Goal: Transaction & Acquisition: Purchase product/service

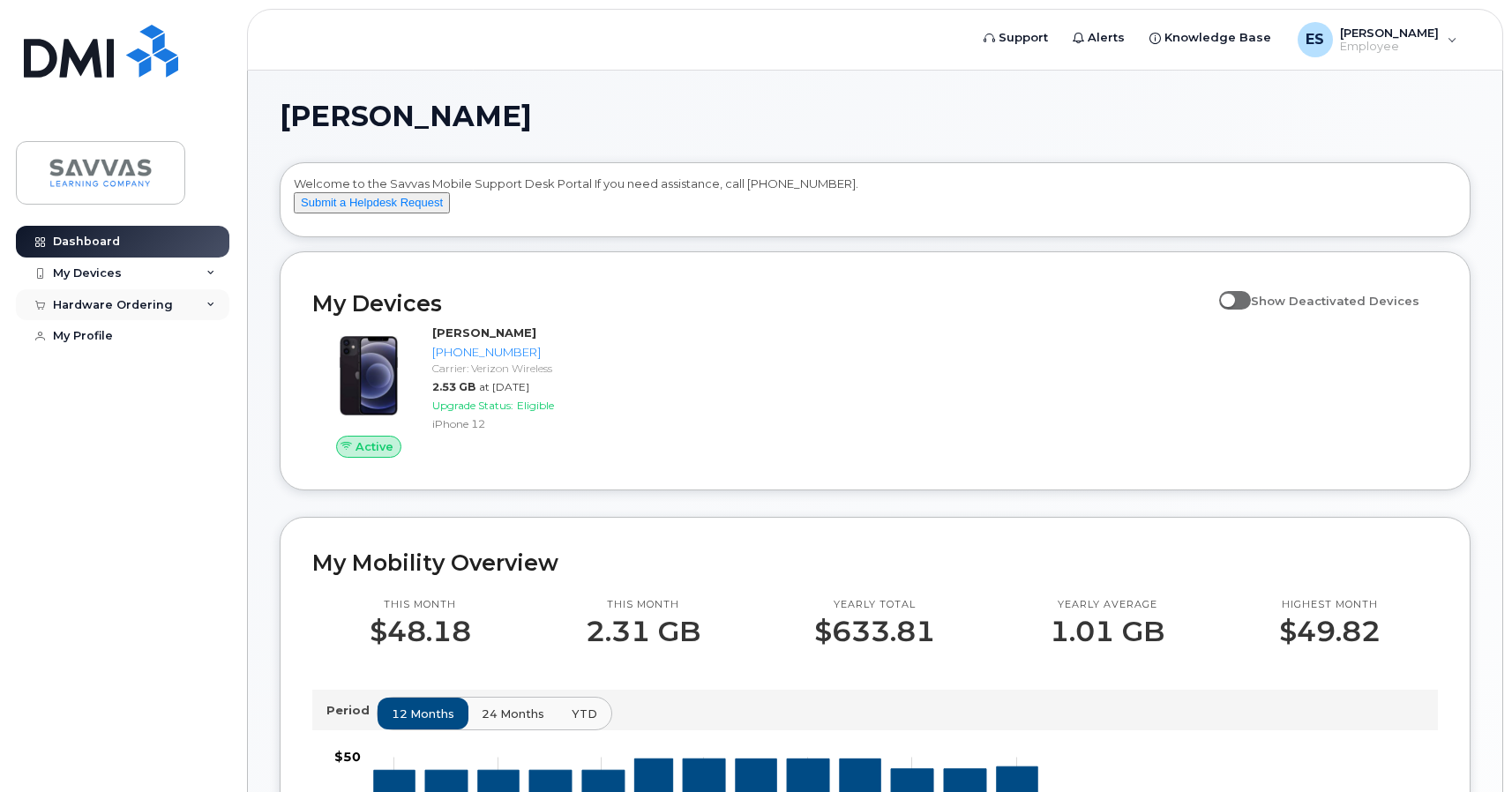
click at [130, 295] on div "Hardware Ordering" at bounding box center [123, 305] width 214 height 32
click at [111, 373] on div "New Order" at bounding box center [95, 371] width 67 height 16
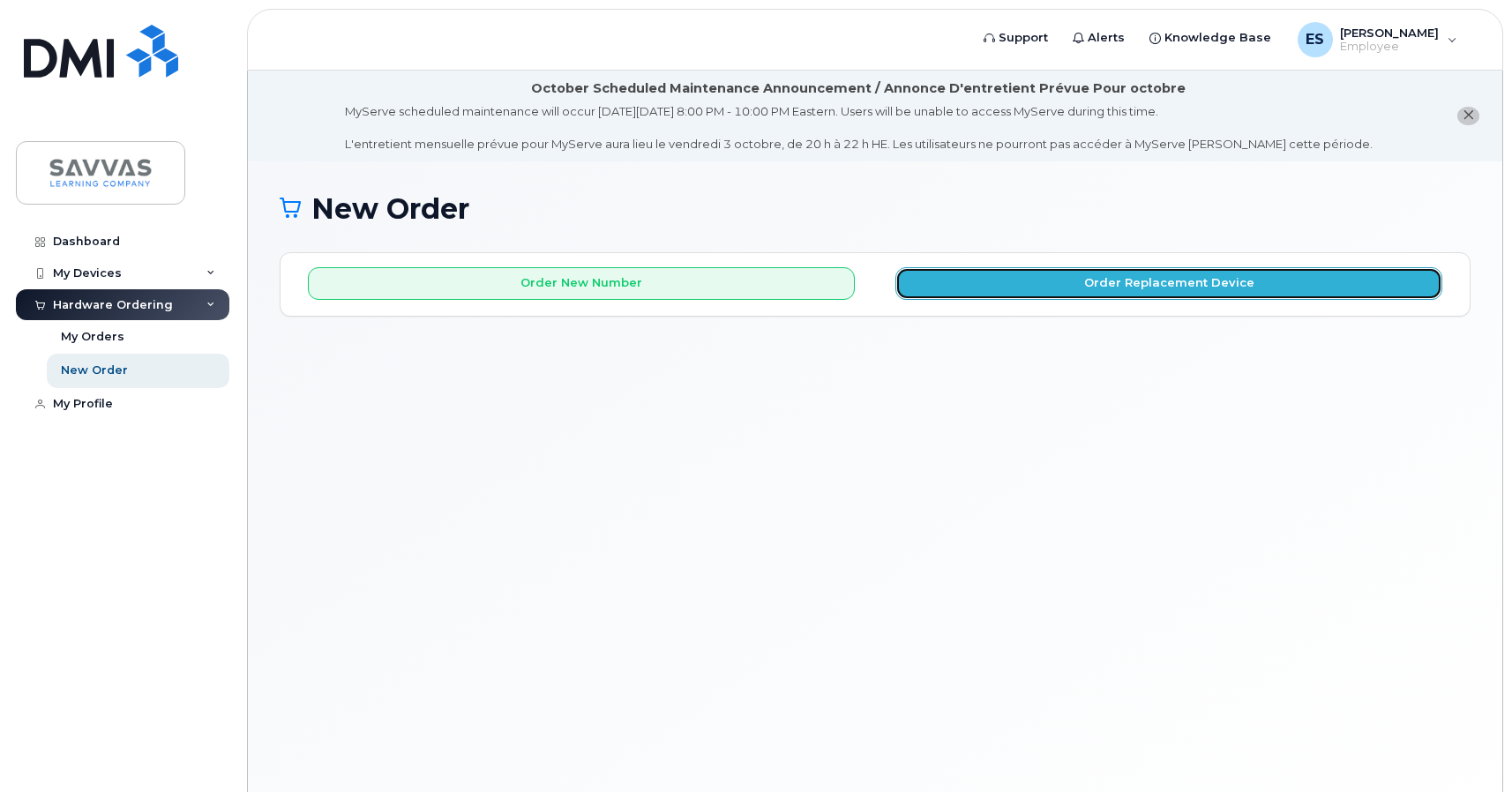
click at [1126, 272] on button "Order Replacement Device" at bounding box center [1168, 283] width 547 height 33
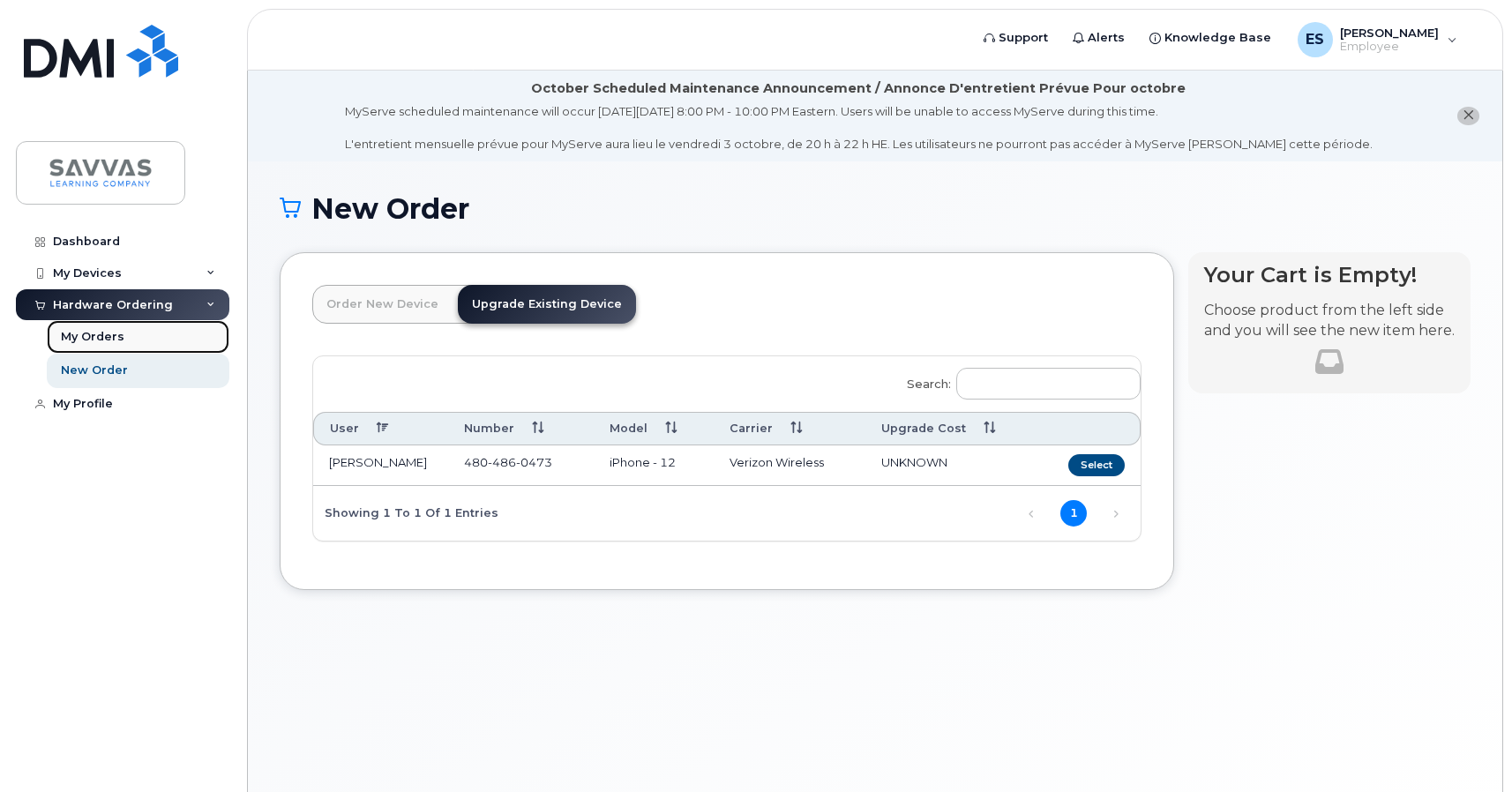
click at [80, 343] on div "My Orders" at bounding box center [93, 337] width 63 height 16
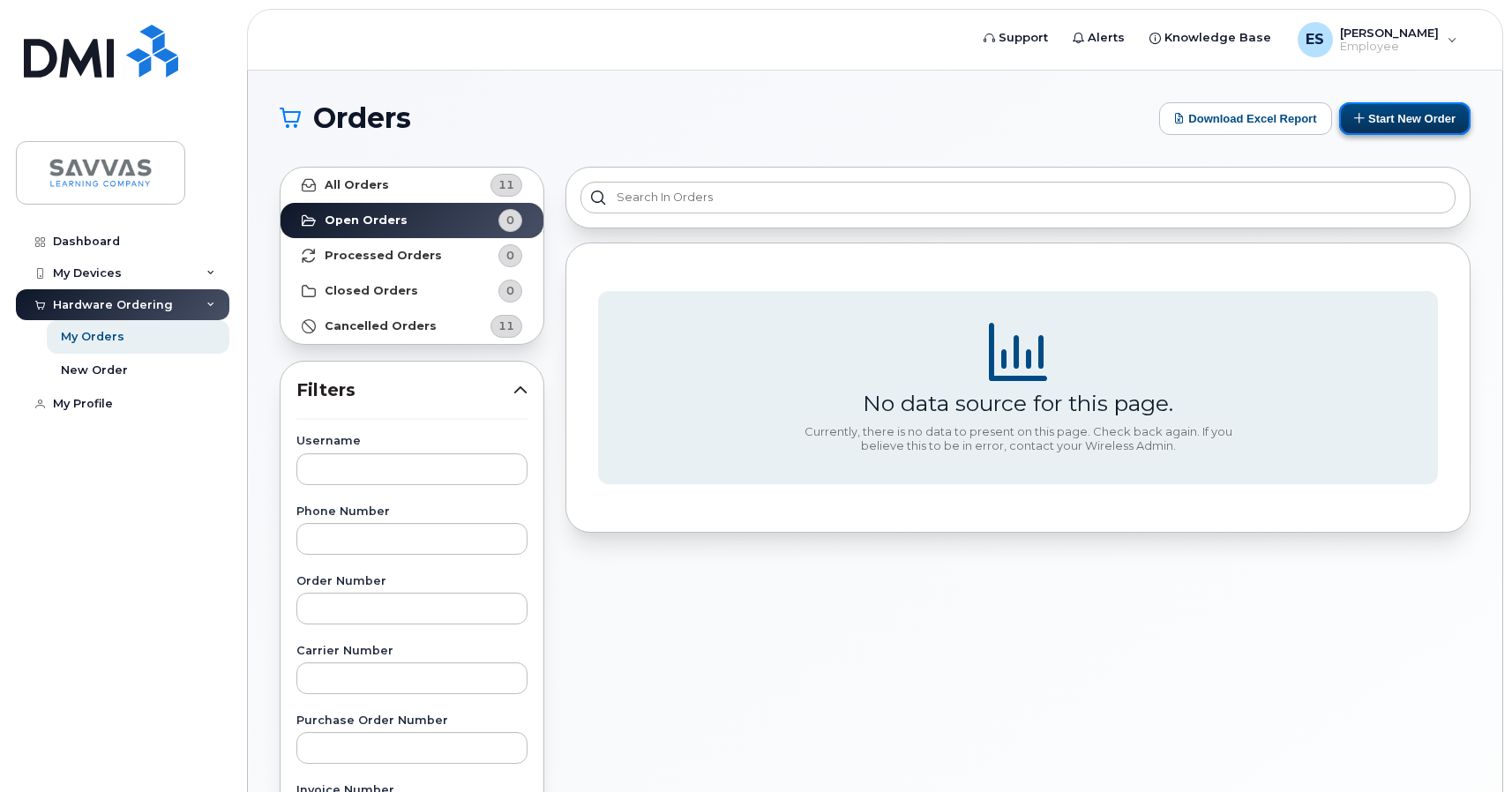
click at [1417, 110] on button "Start New Order" at bounding box center [1404, 119] width 131 height 33
click at [1368, 124] on button "Start New Order" at bounding box center [1404, 119] width 131 height 33
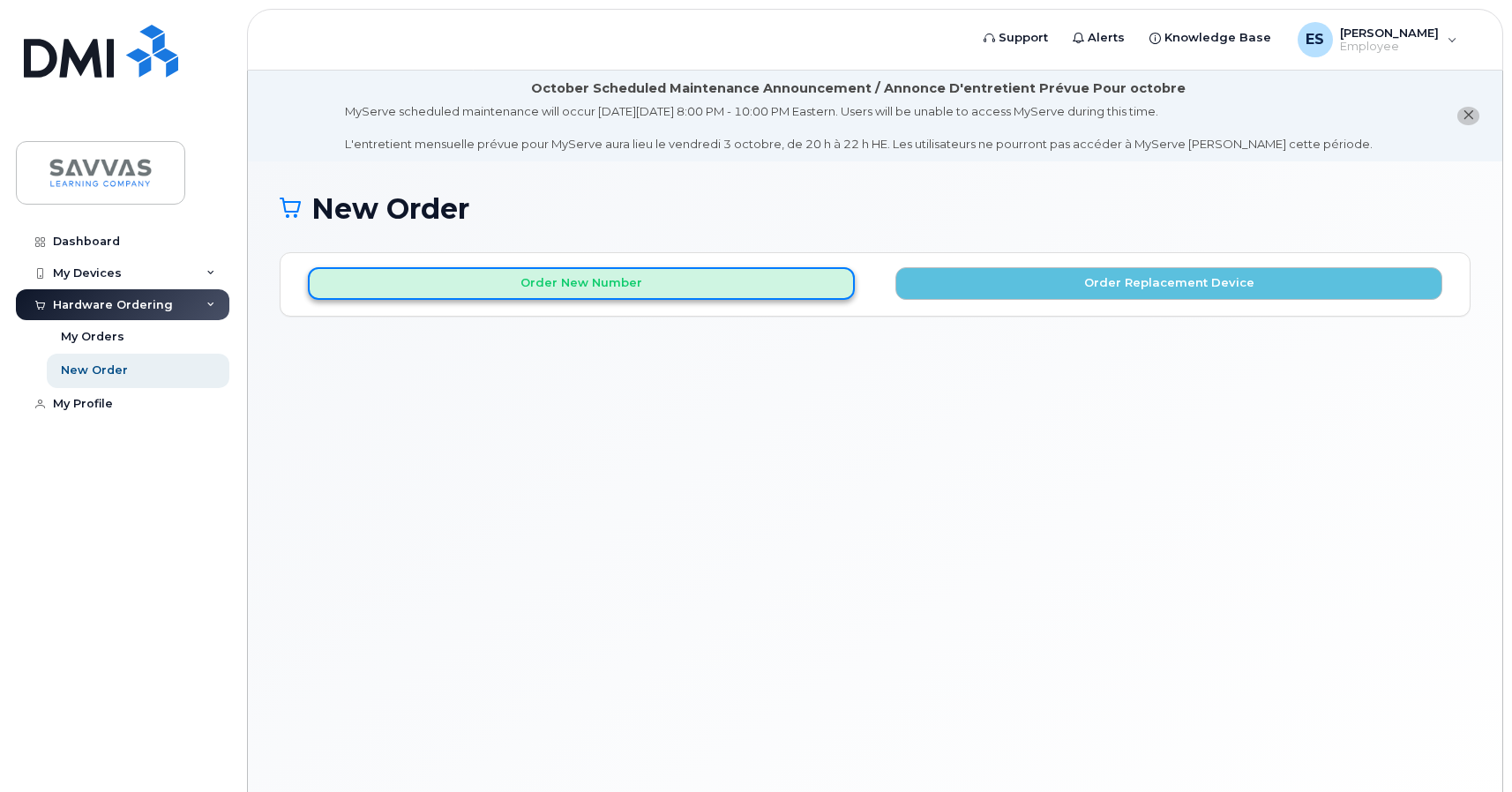
click at [697, 278] on button "Order New Number" at bounding box center [580, 283] width 547 height 33
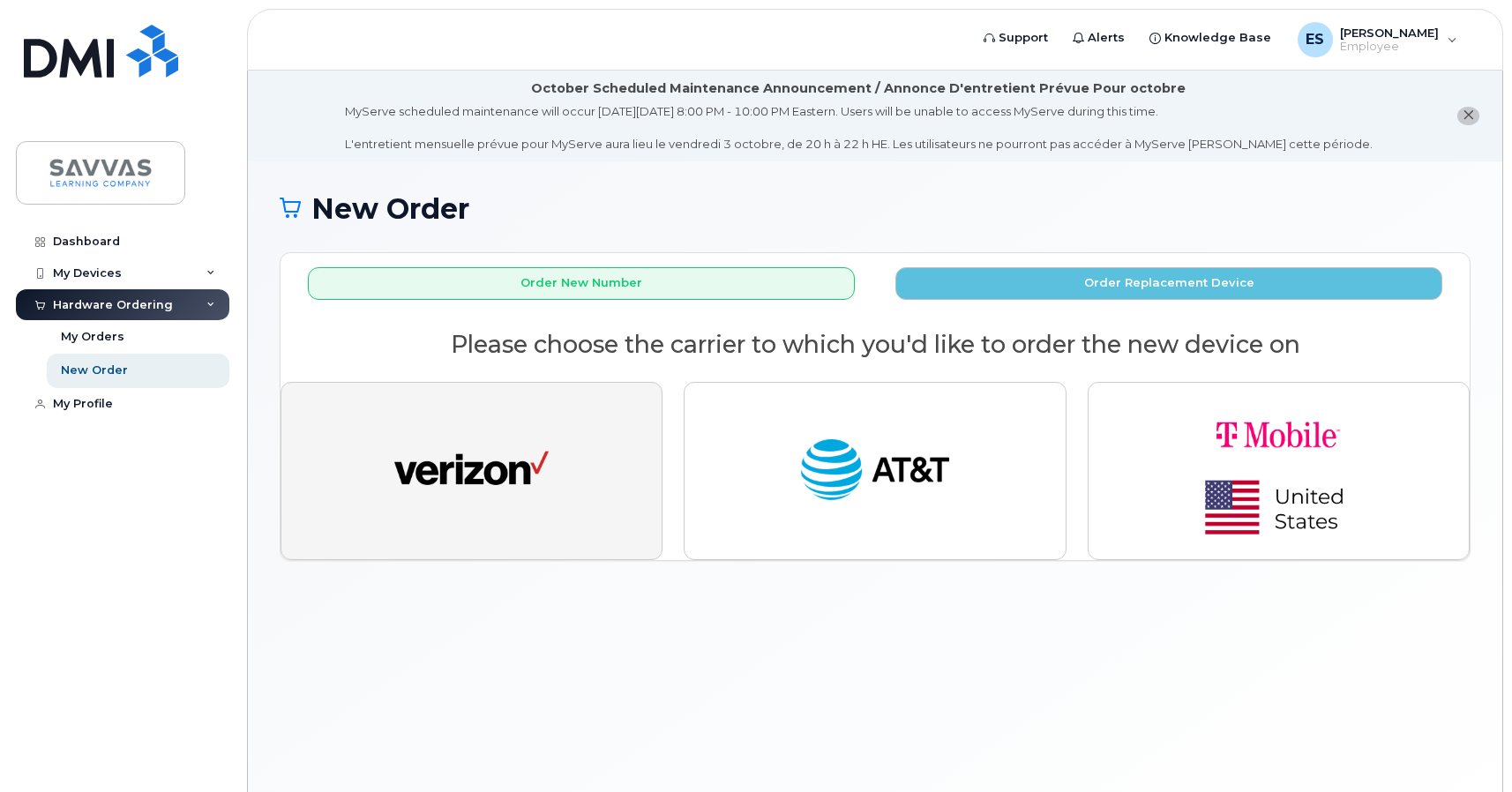
click at [505, 478] on img "button" at bounding box center [471, 470] width 154 height 79
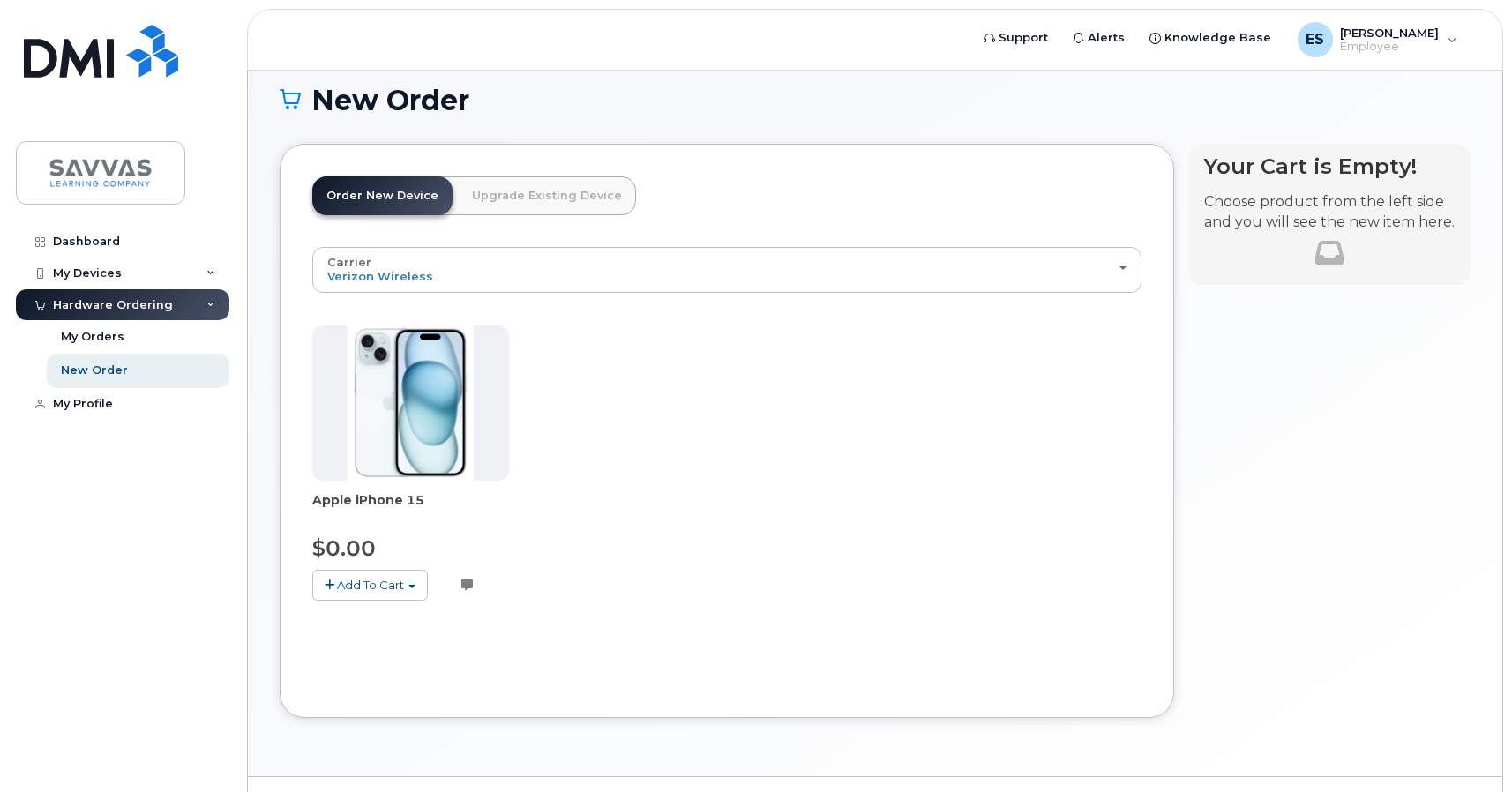
scroll to position [112, 0]
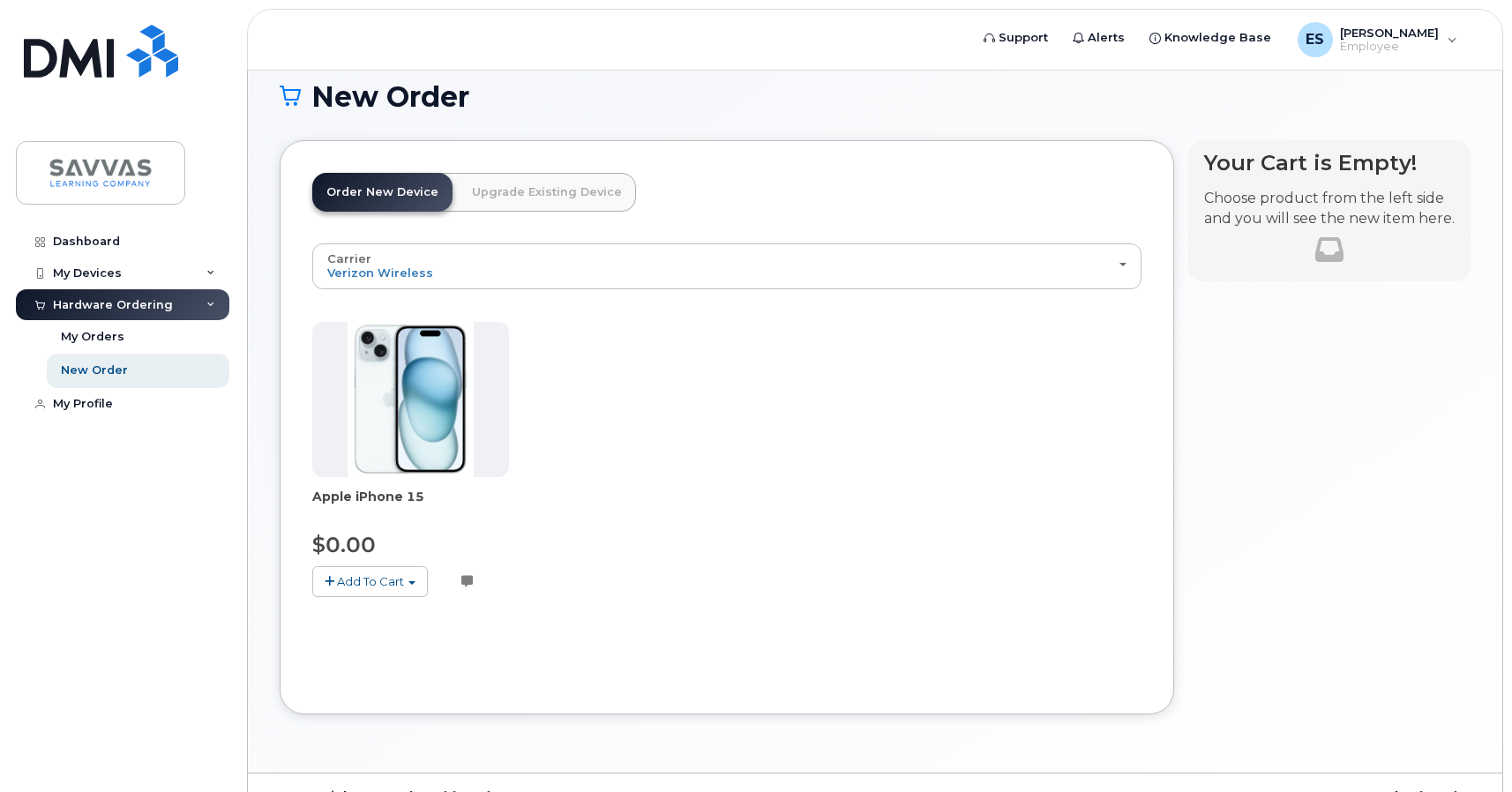
click at [409, 401] on img at bounding box center [411, 399] width 127 height 155
click at [348, 573] on button "Add To Cart" at bounding box center [370, 581] width 116 height 31
click at [406, 625] on ul "$0.00 - 3 Year Activation (128GB)" at bounding box center [430, 614] width 237 height 31
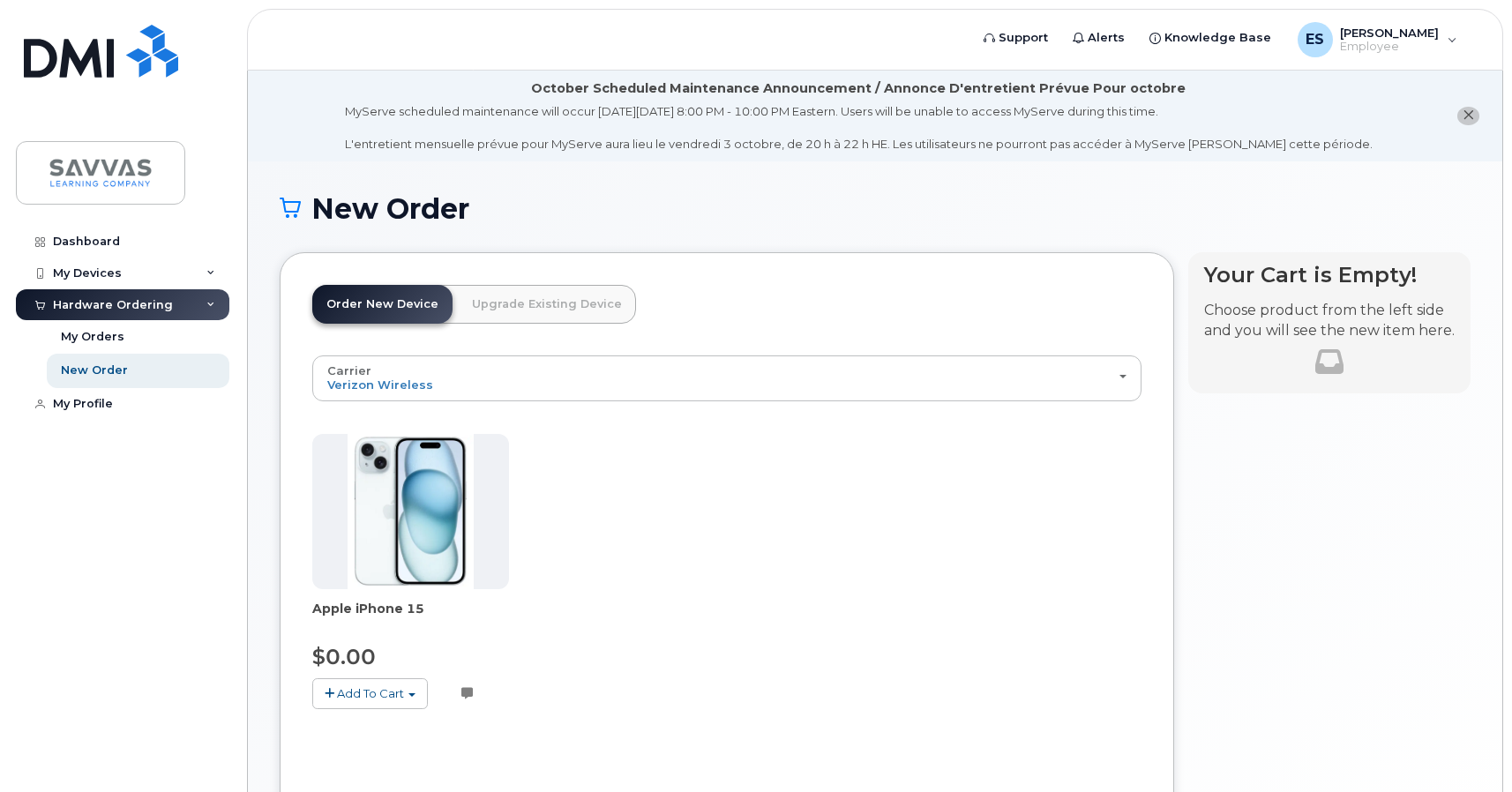
scroll to position [149, 0]
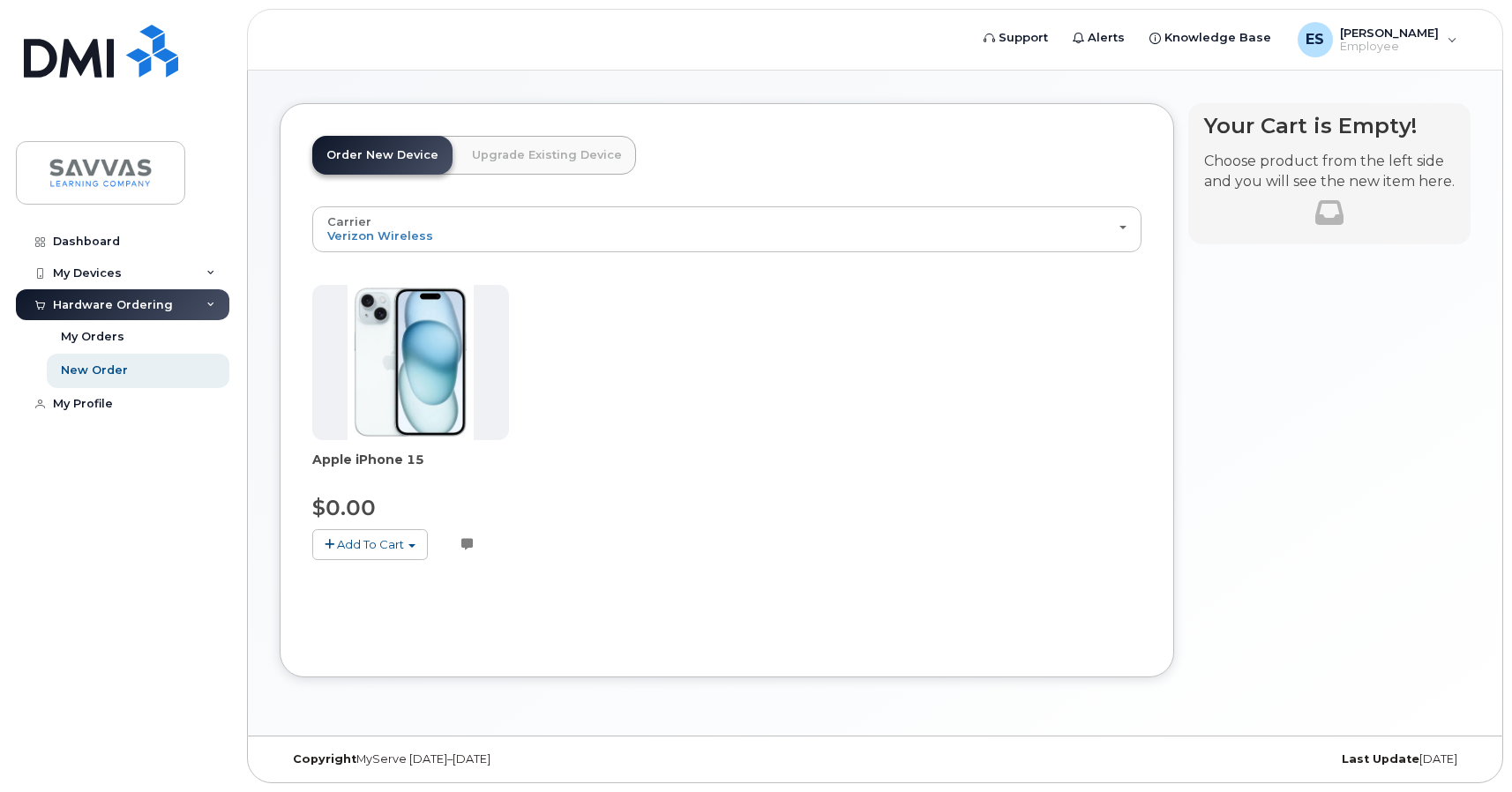
click at [348, 541] on span "Add To Cart" at bounding box center [371, 544] width 67 height 14
click at [393, 573] on link "$0.00 - 3 Year Activation (128GB)" at bounding box center [431, 577] width 228 height 22
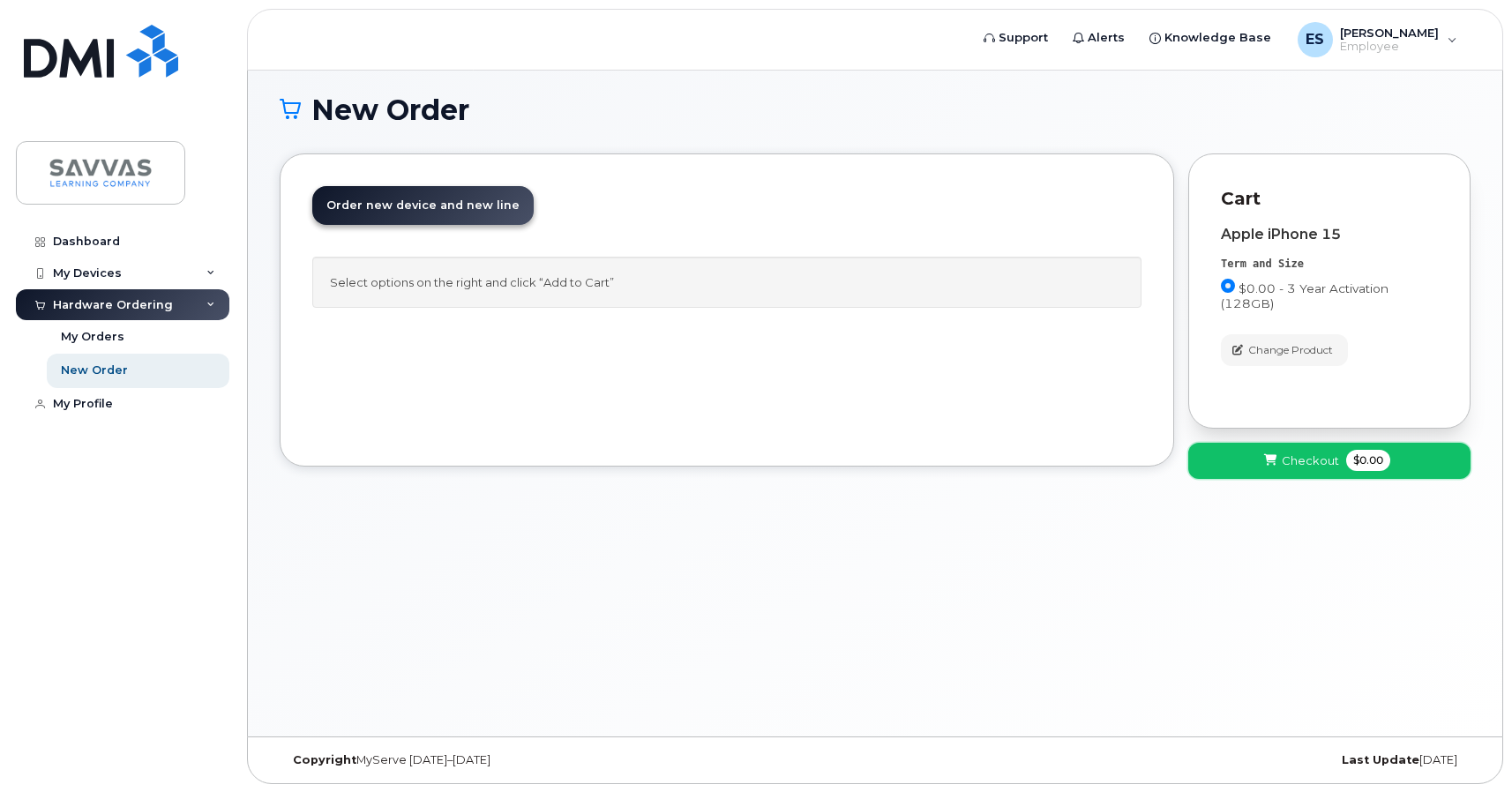
click at [1303, 462] on span "Checkout" at bounding box center [1310, 460] width 57 height 16
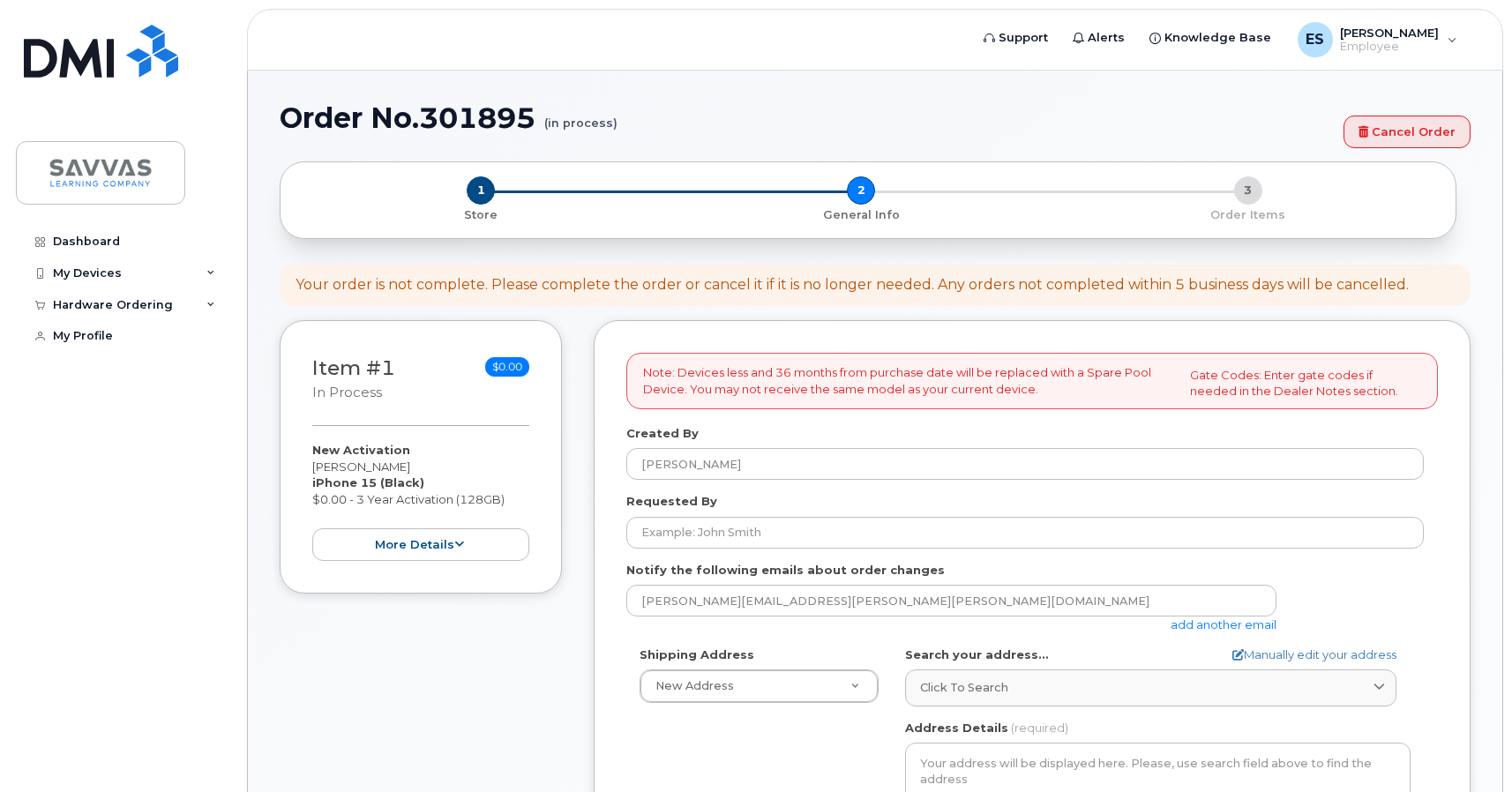
select select
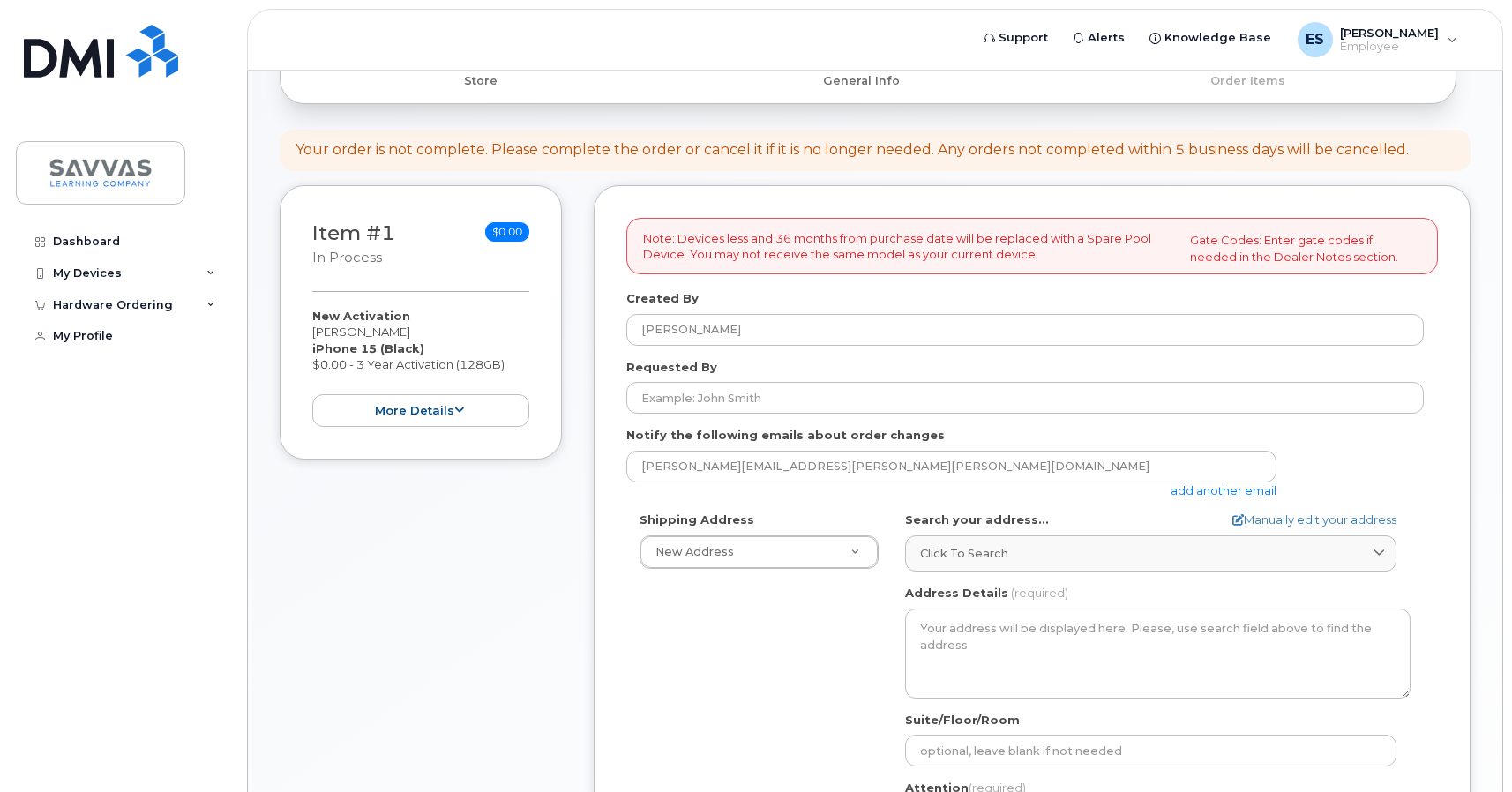
scroll to position [226, 0]
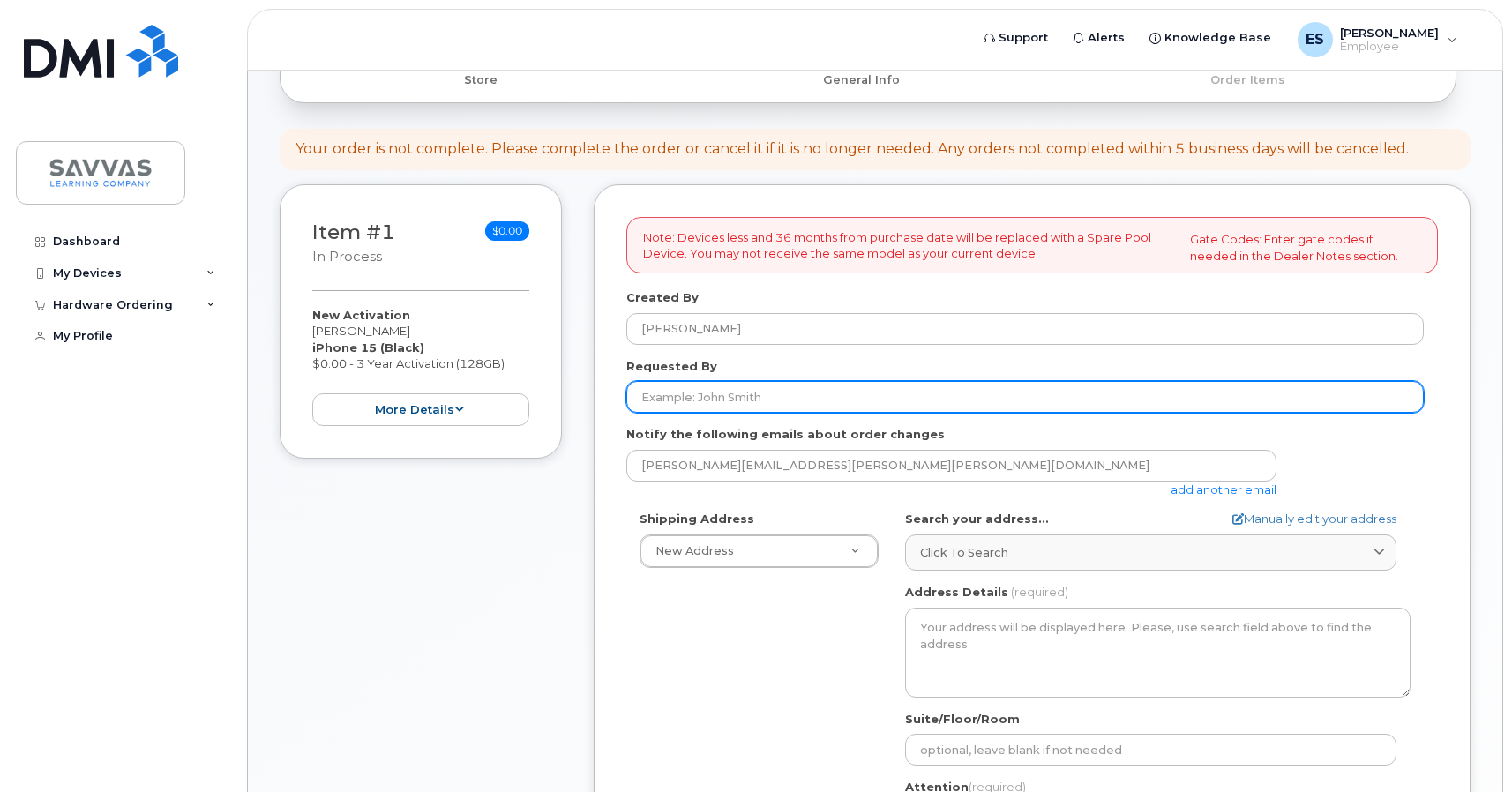
click at [835, 407] on input "Requested By" at bounding box center [1025, 396] width 798 height 32
type input "[PERSON_NAME]"
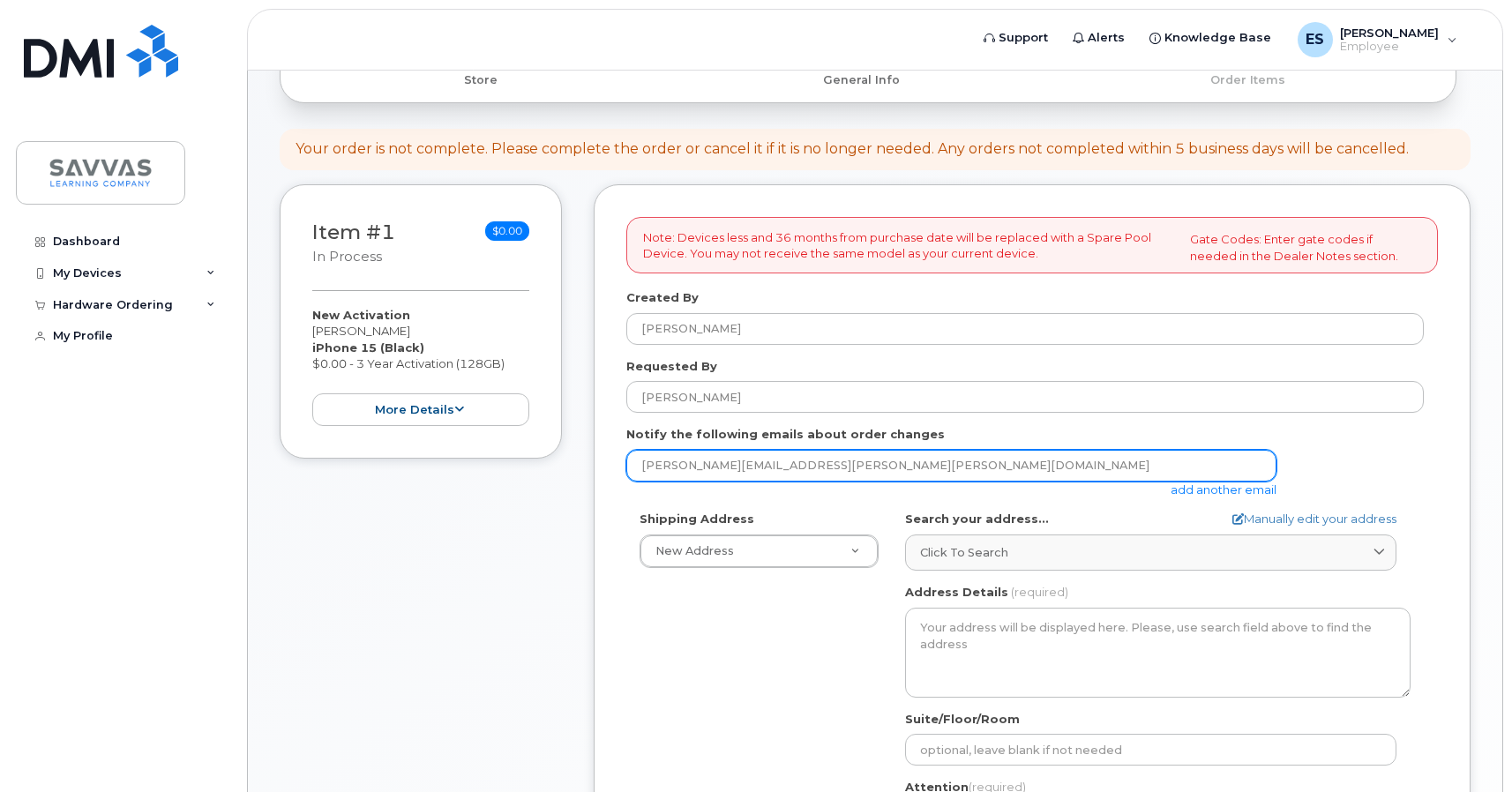
click at [791, 464] on input "erin.stermer@savvas.com" at bounding box center [951, 465] width 650 height 32
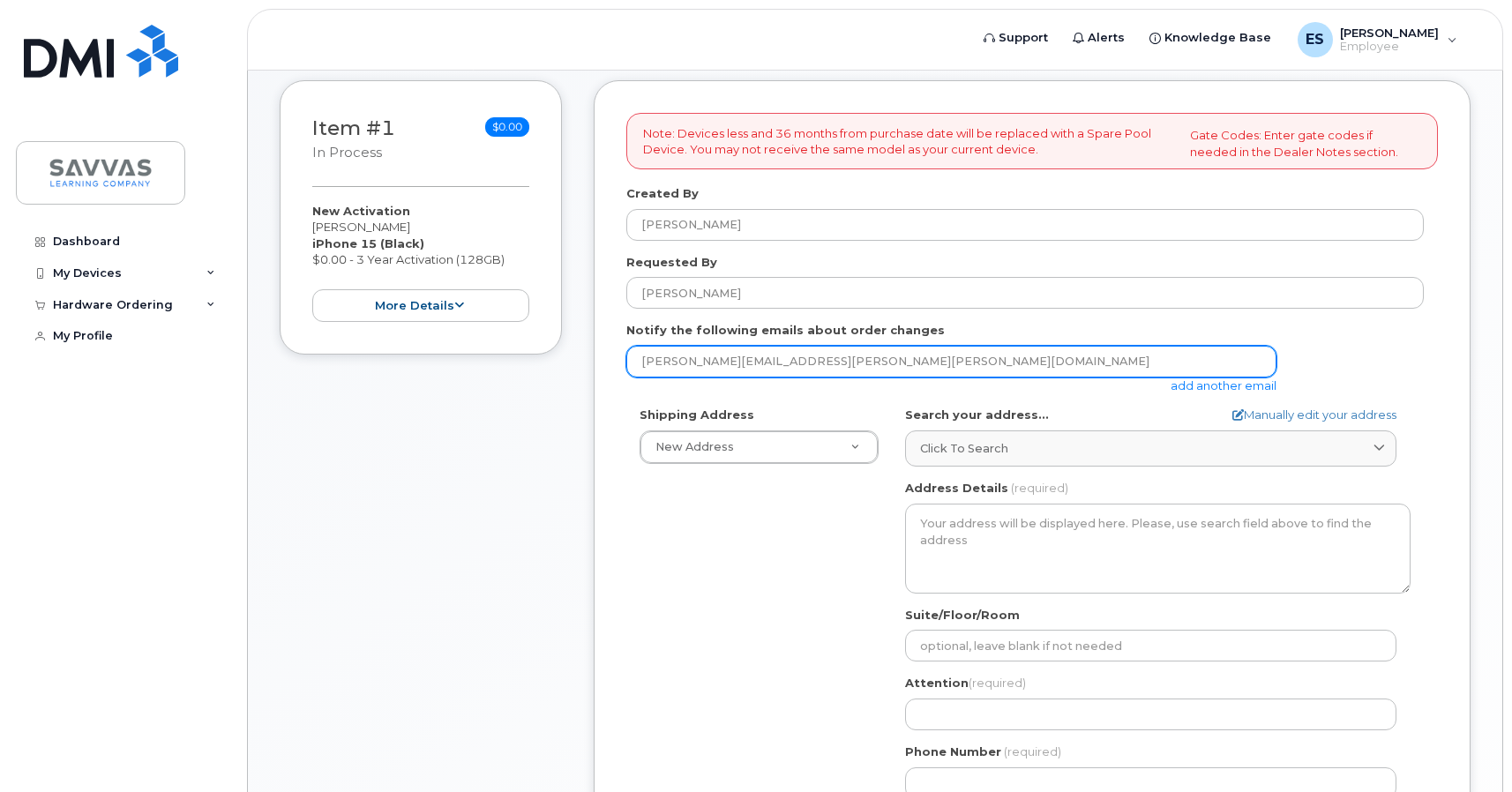
scroll to position [330, 0]
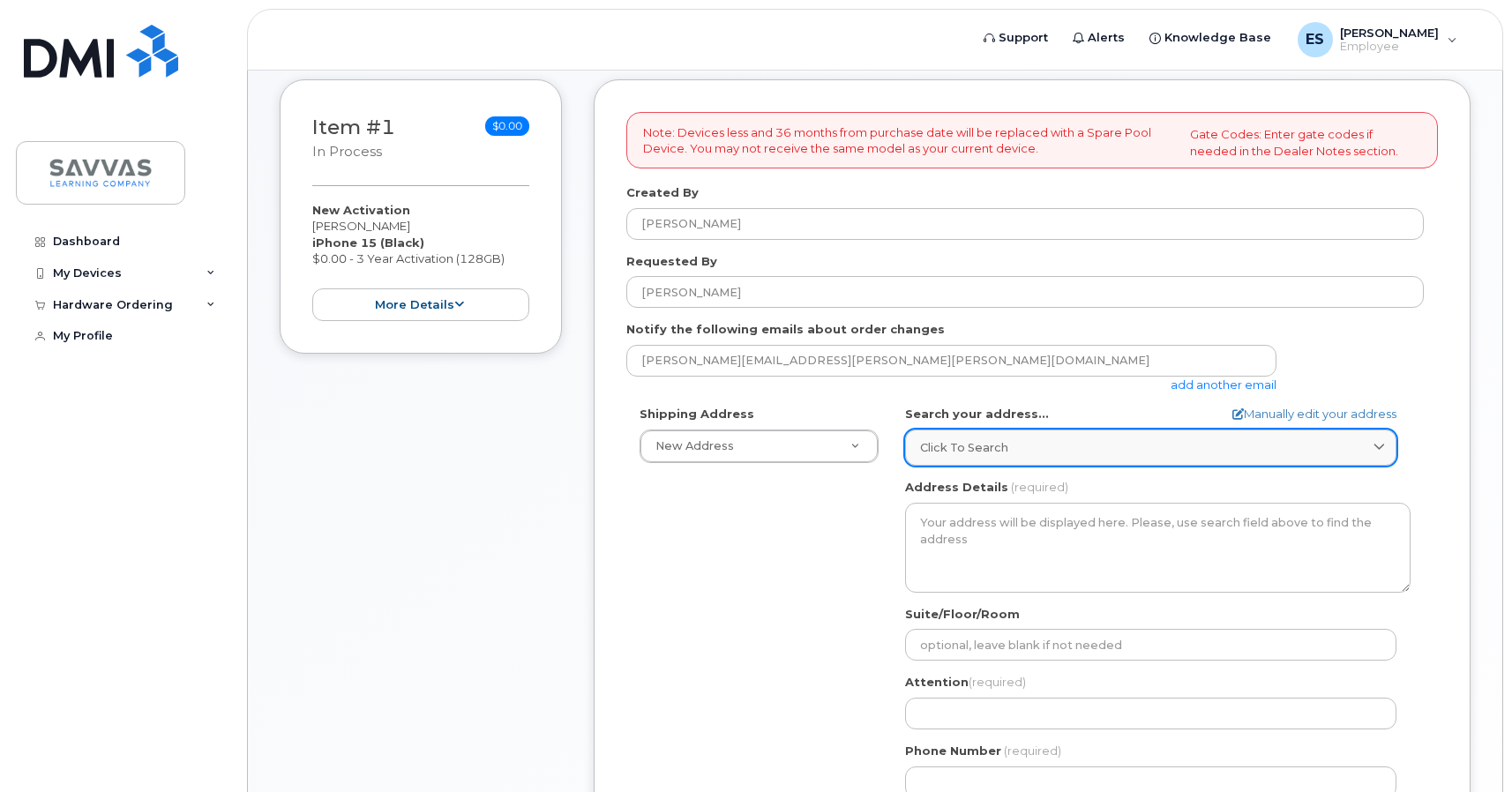
click at [1024, 442] on div "Click to search" at bounding box center [1151, 447] width 462 height 16
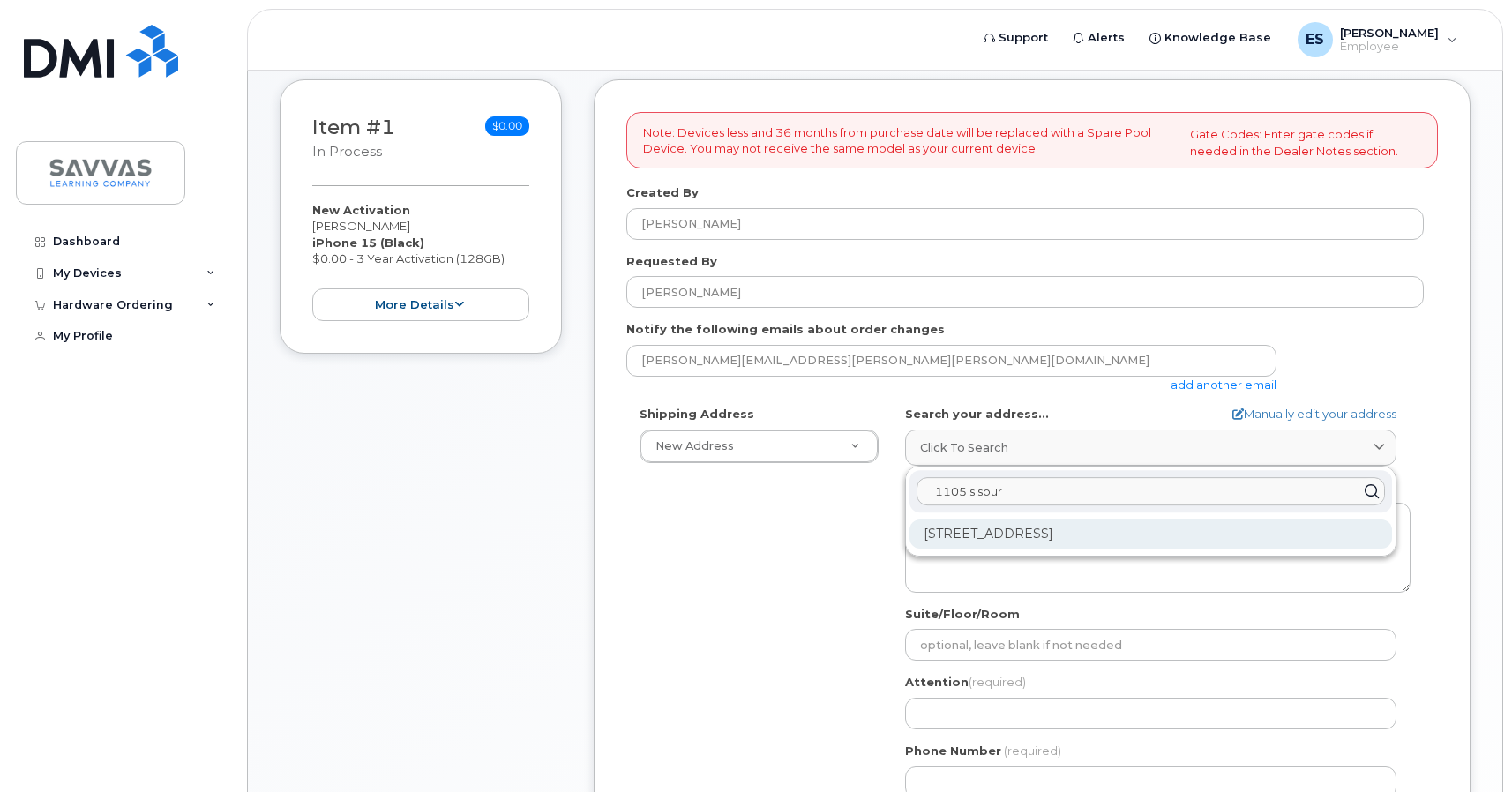
type input "1105 s spur"
click at [1046, 538] on div "1105 S Spur Mesa AZ 85204-5154" at bounding box center [1151, 533] width 483 height 29
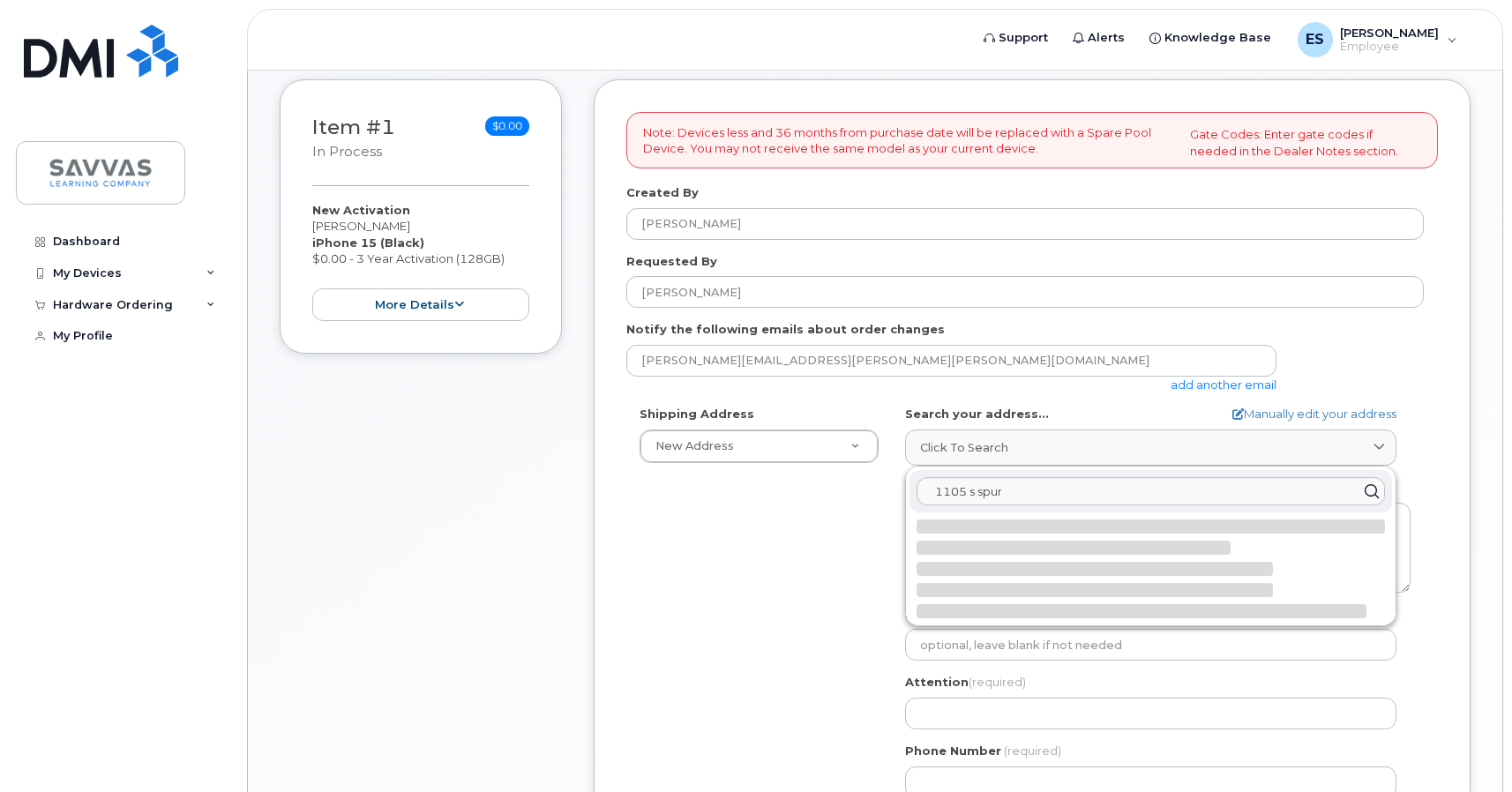
select select
type textarea "1105 S Spur MESA AZ 85204-5154 UNITED STATES"
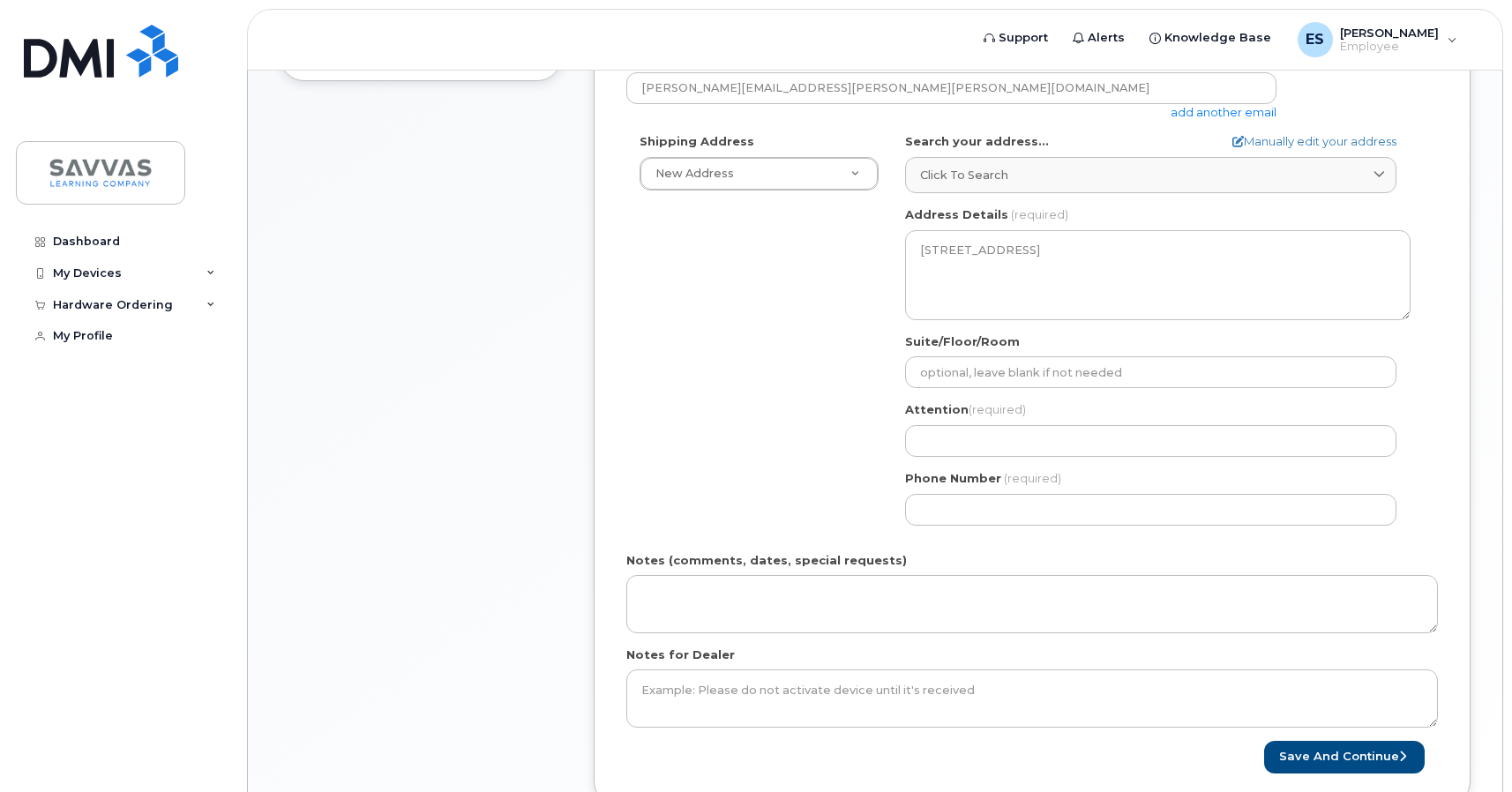
scroll to position [607, 0]
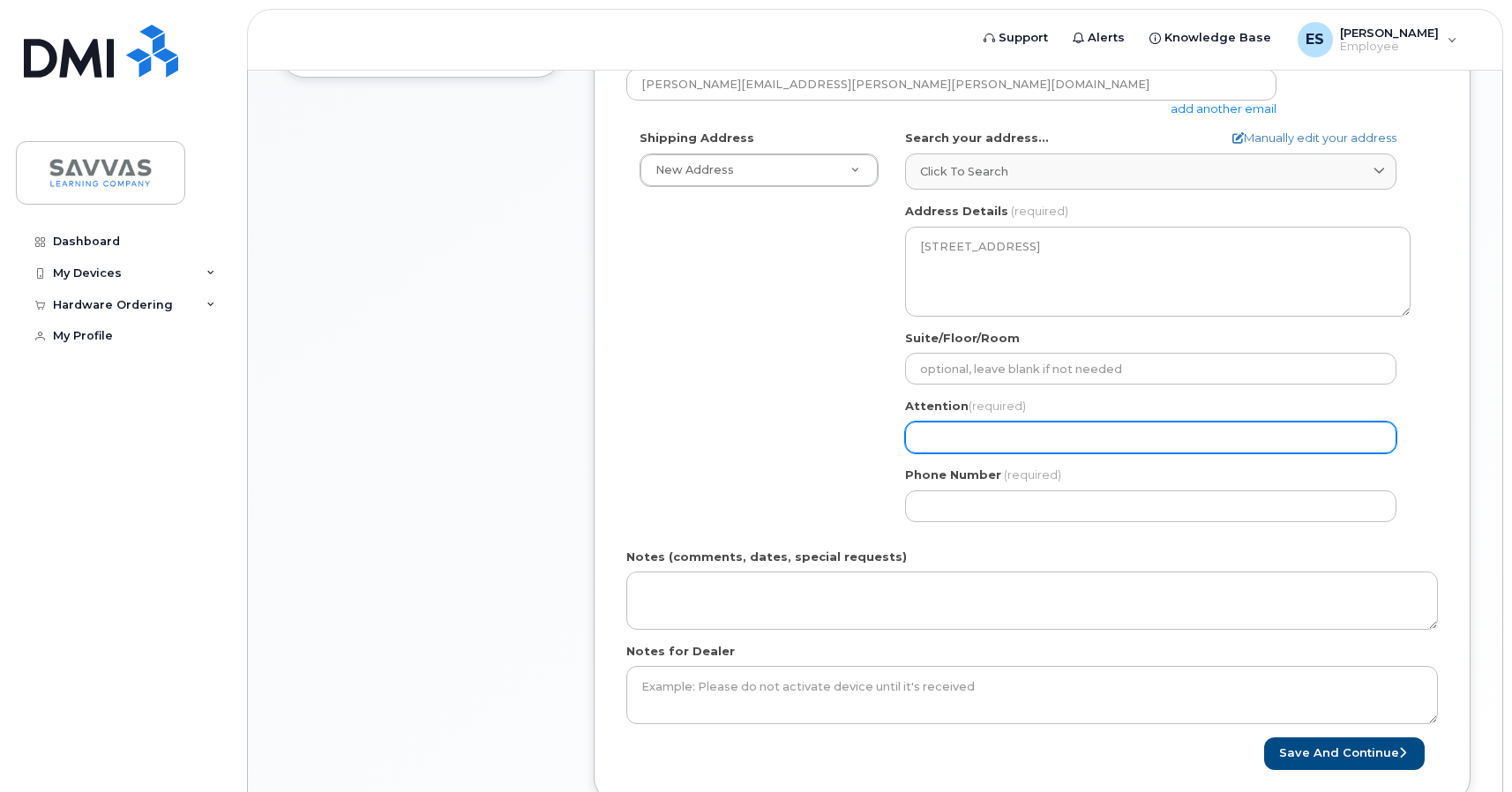
click at [972, 438] on input "Attention (required)" at bounding box center [1150, 437] width 491 height 32
type input "[PERSON_NAME]"
select select
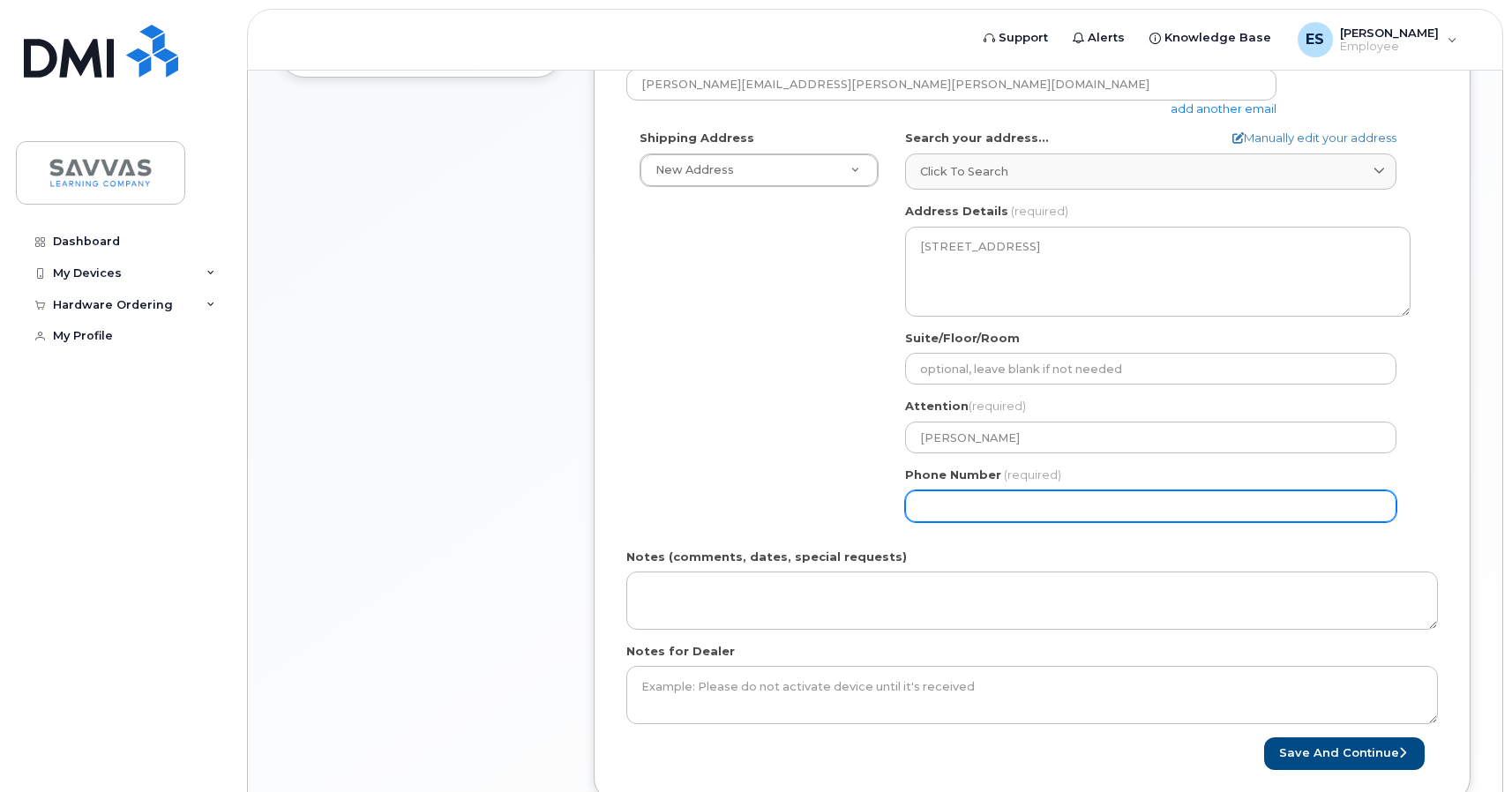
click at [1012, 502] on input "Phone Number" at bounding box center [1150, 506] width 491 height 32
type input "480486047"
select select
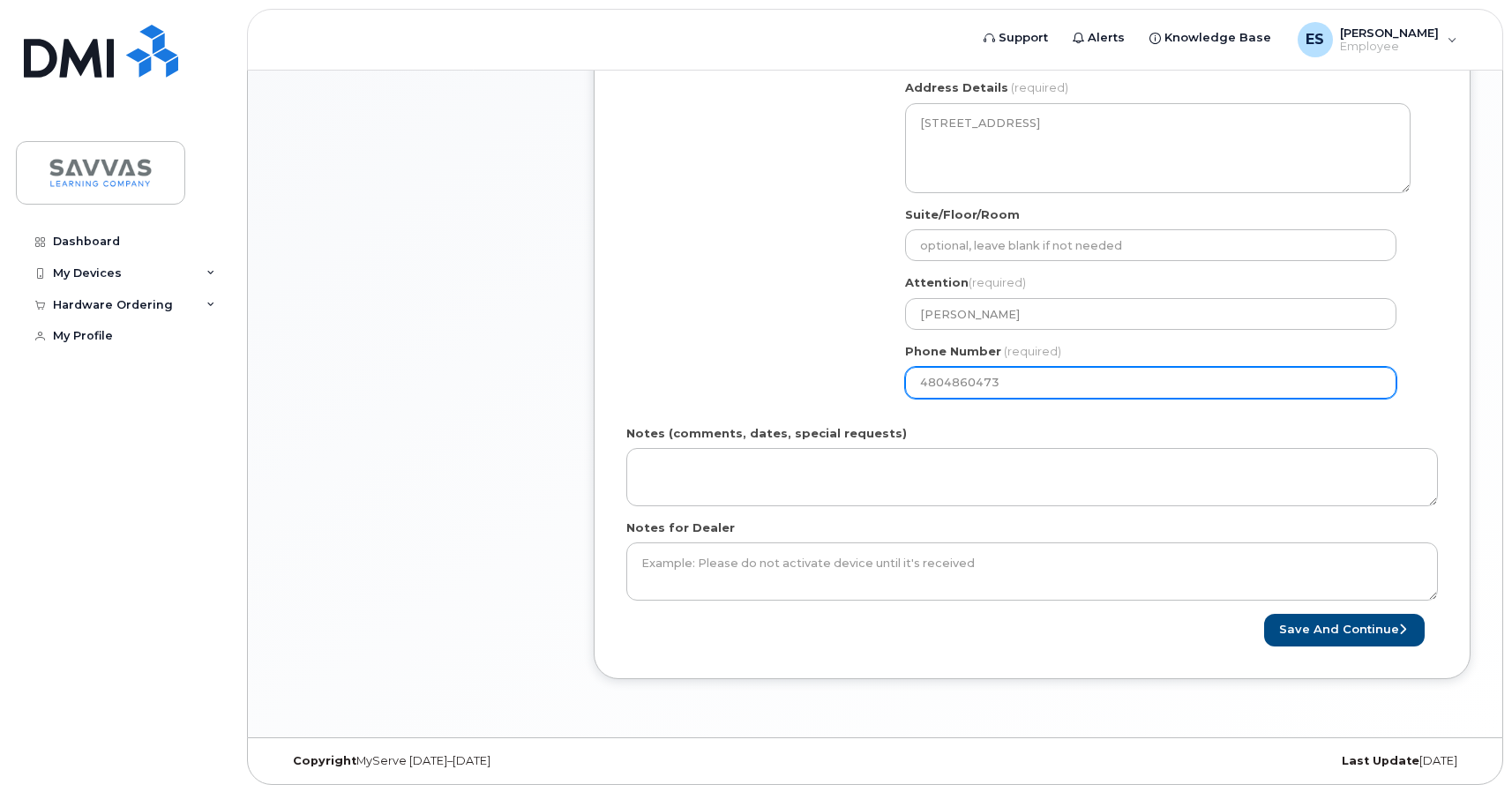
scroll to position [732, 0]
type input "4804860473"
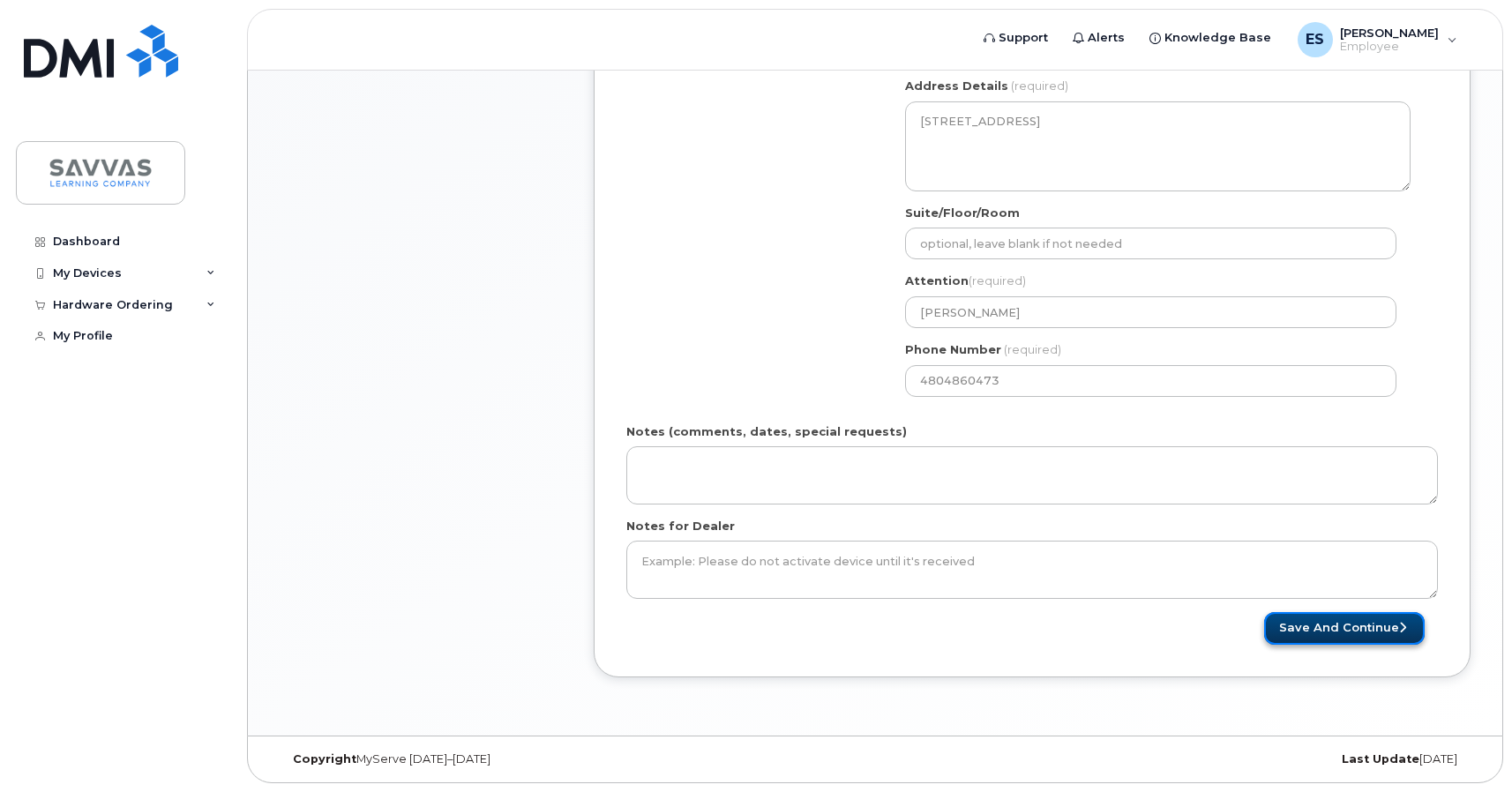
click at [1368, 622] on button "Save and Continue" at bounding box center [1344, 628] width 161 height 33
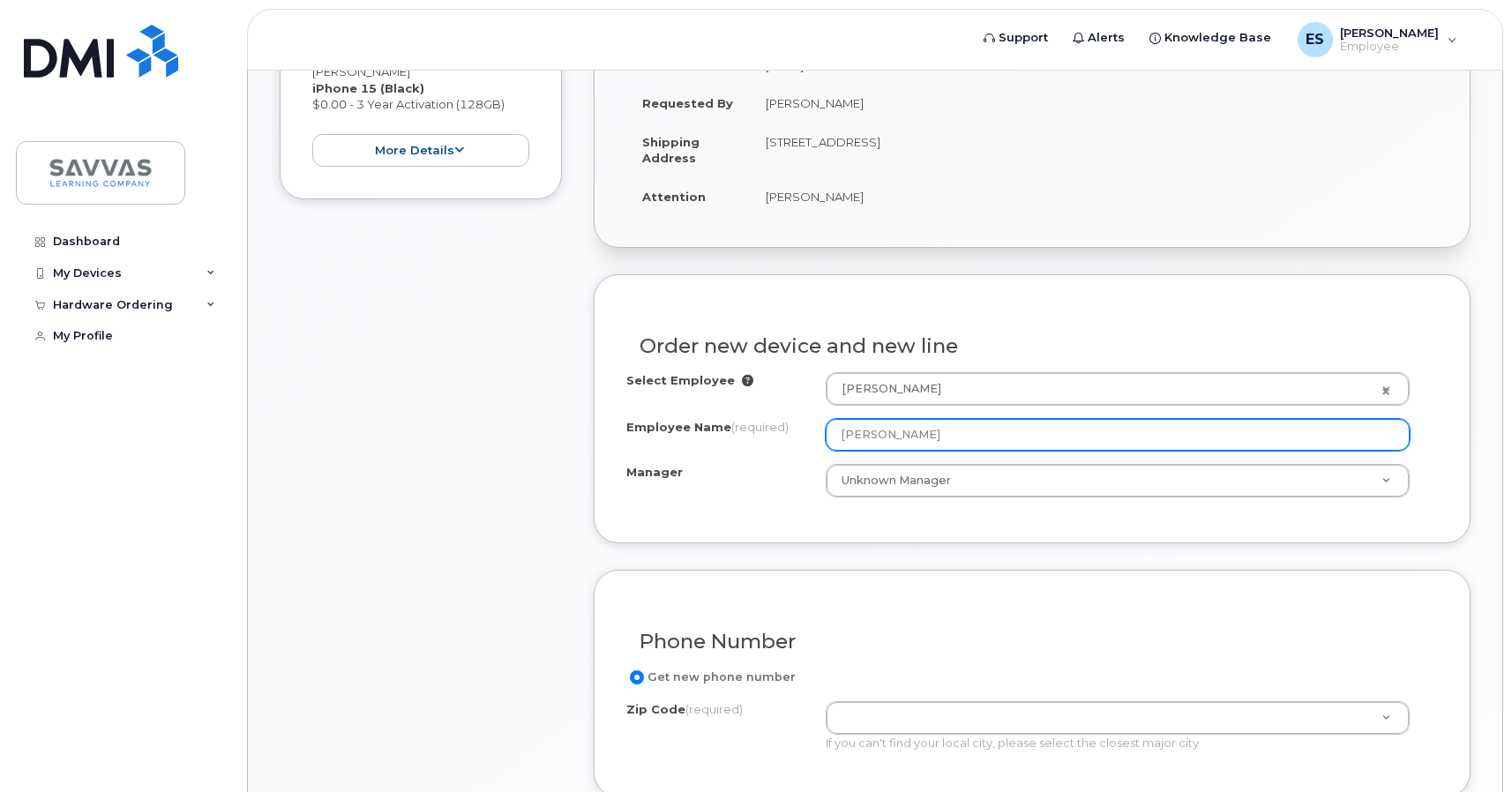
scroll to position [487, 0]
click at [871, 431] on input "[PERSON_NAME]" at bounding box center [1117, 433] width 584 height 32
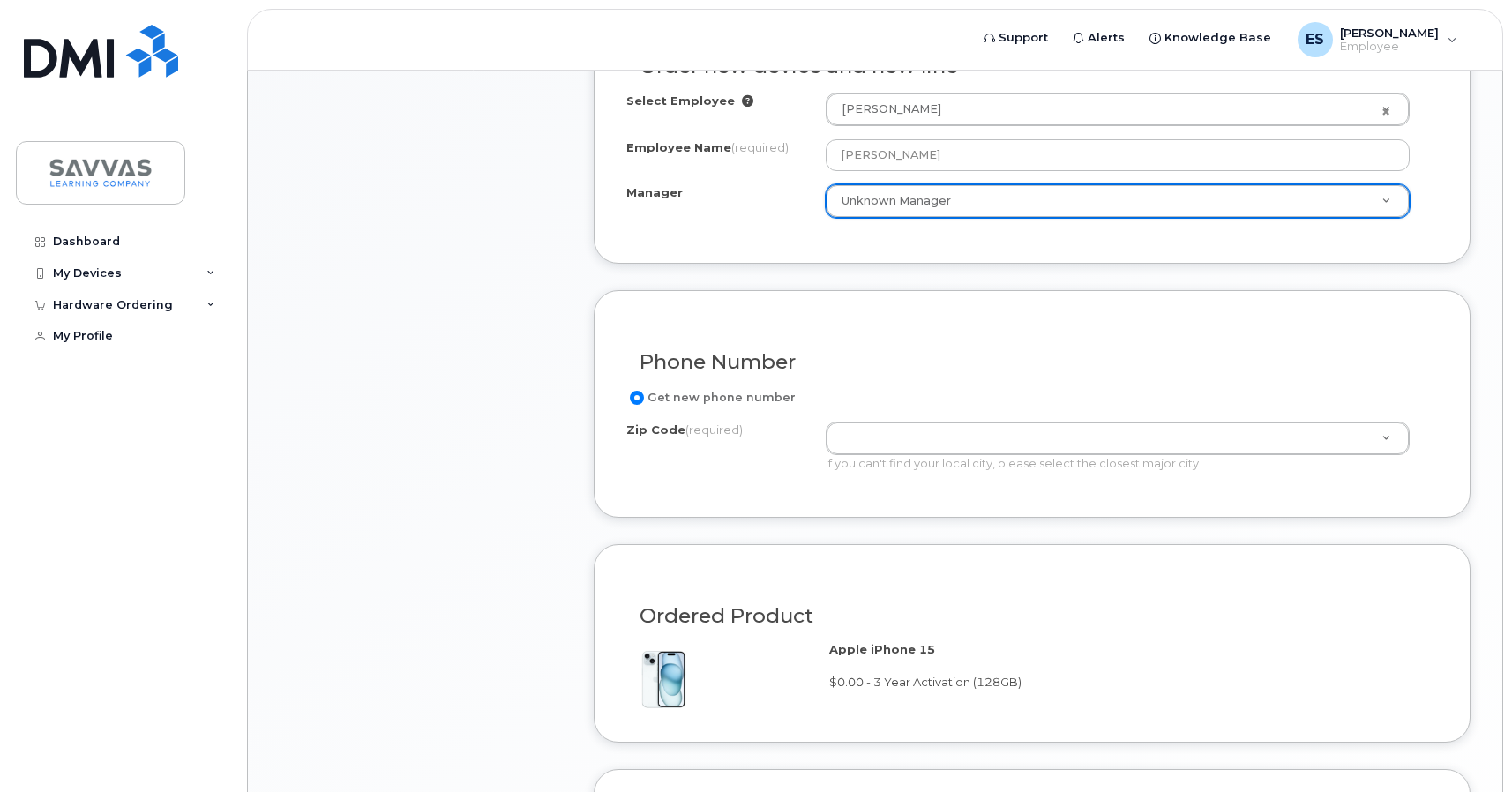
scroll to position [768, 0]
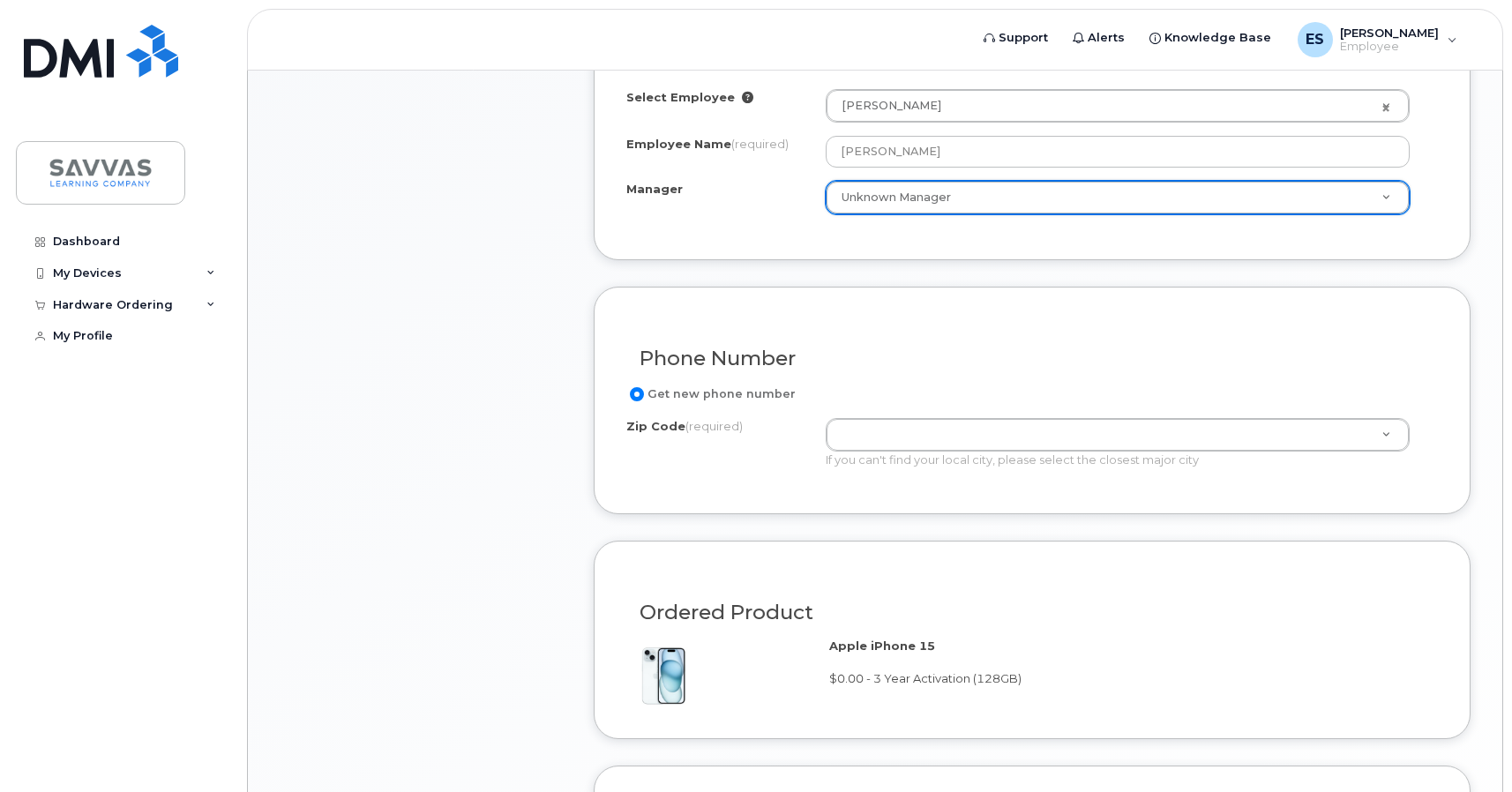
click at [897, 172] on div "Select Employee [PERSON_NAME] 2016052 Employee Name (required) [PERSON_NAME] Ma…" at bounding box center [1031, 151] width 811 height 125
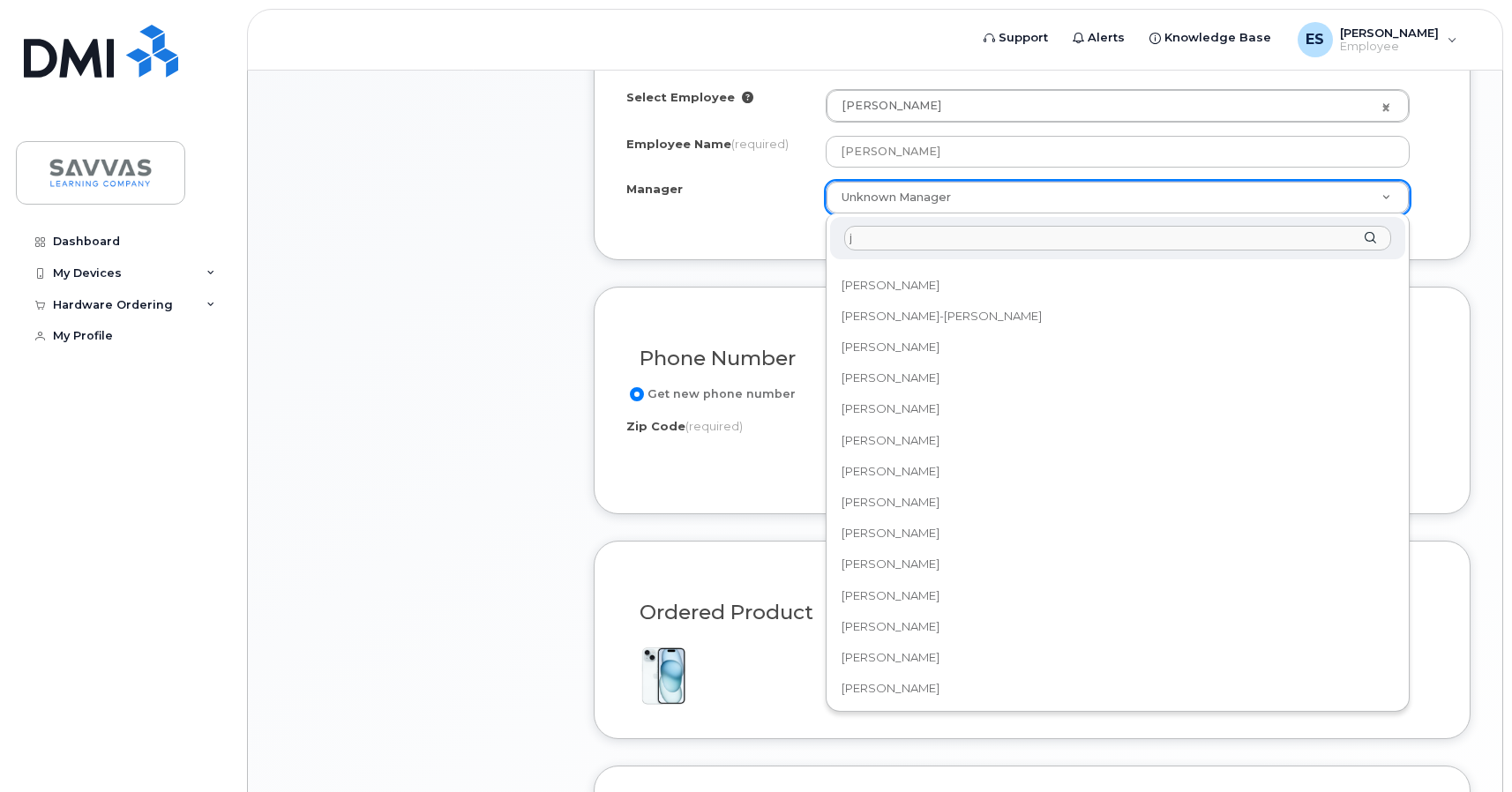
scroll to position [0, 0]
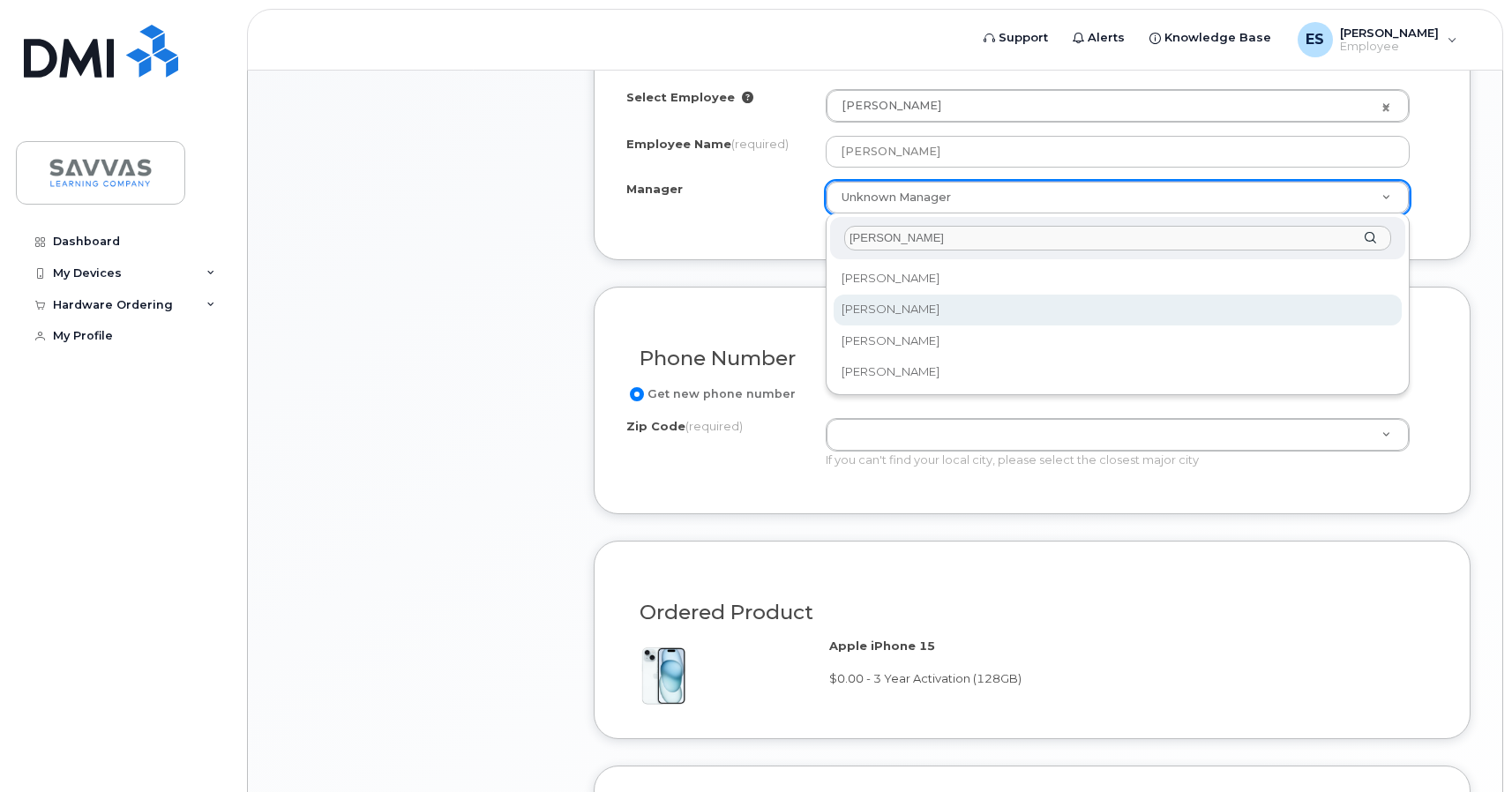
type input "[PERSON_NAME]"
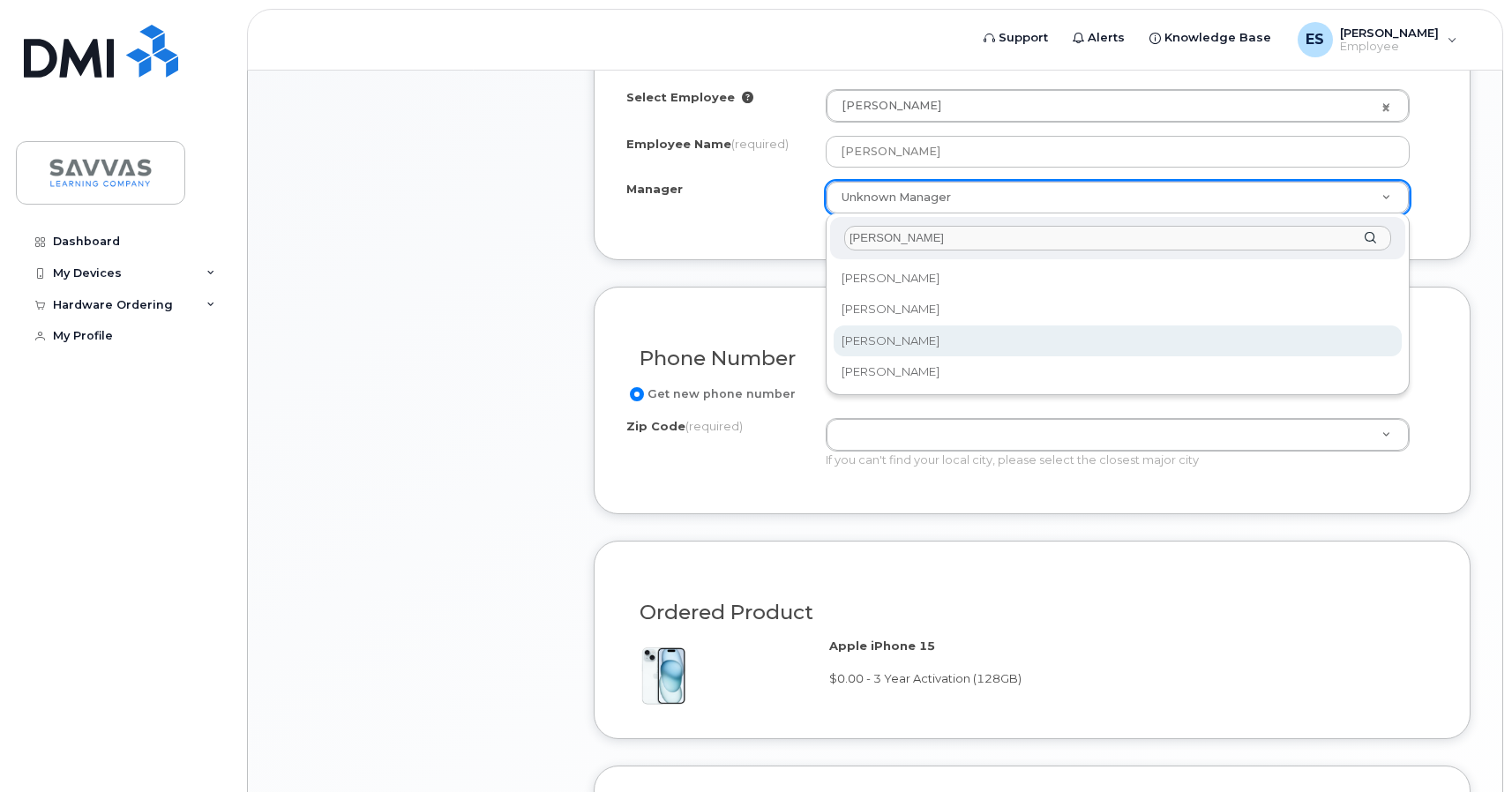
select select "2015642"
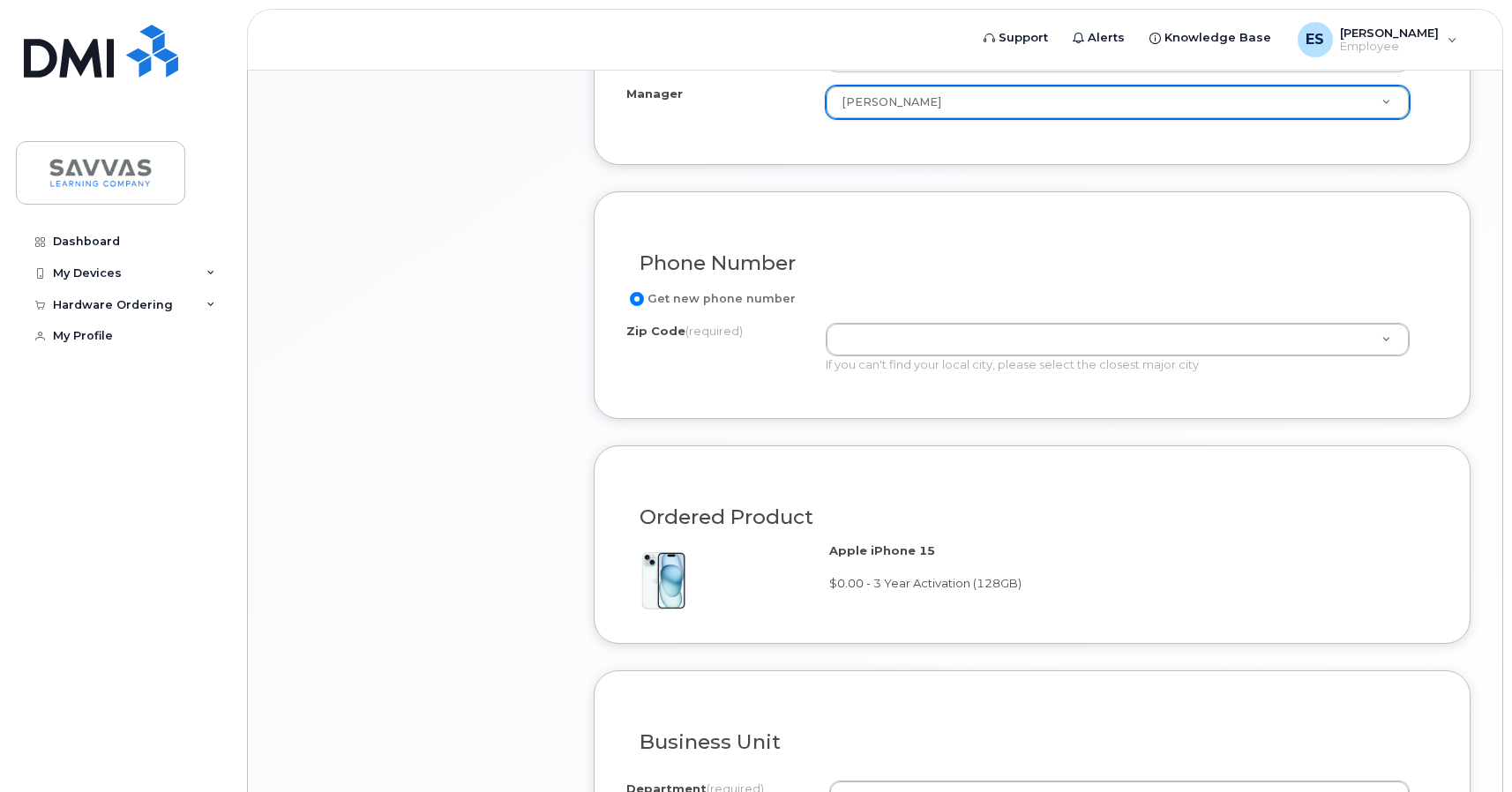
scroll to position [887, 0]
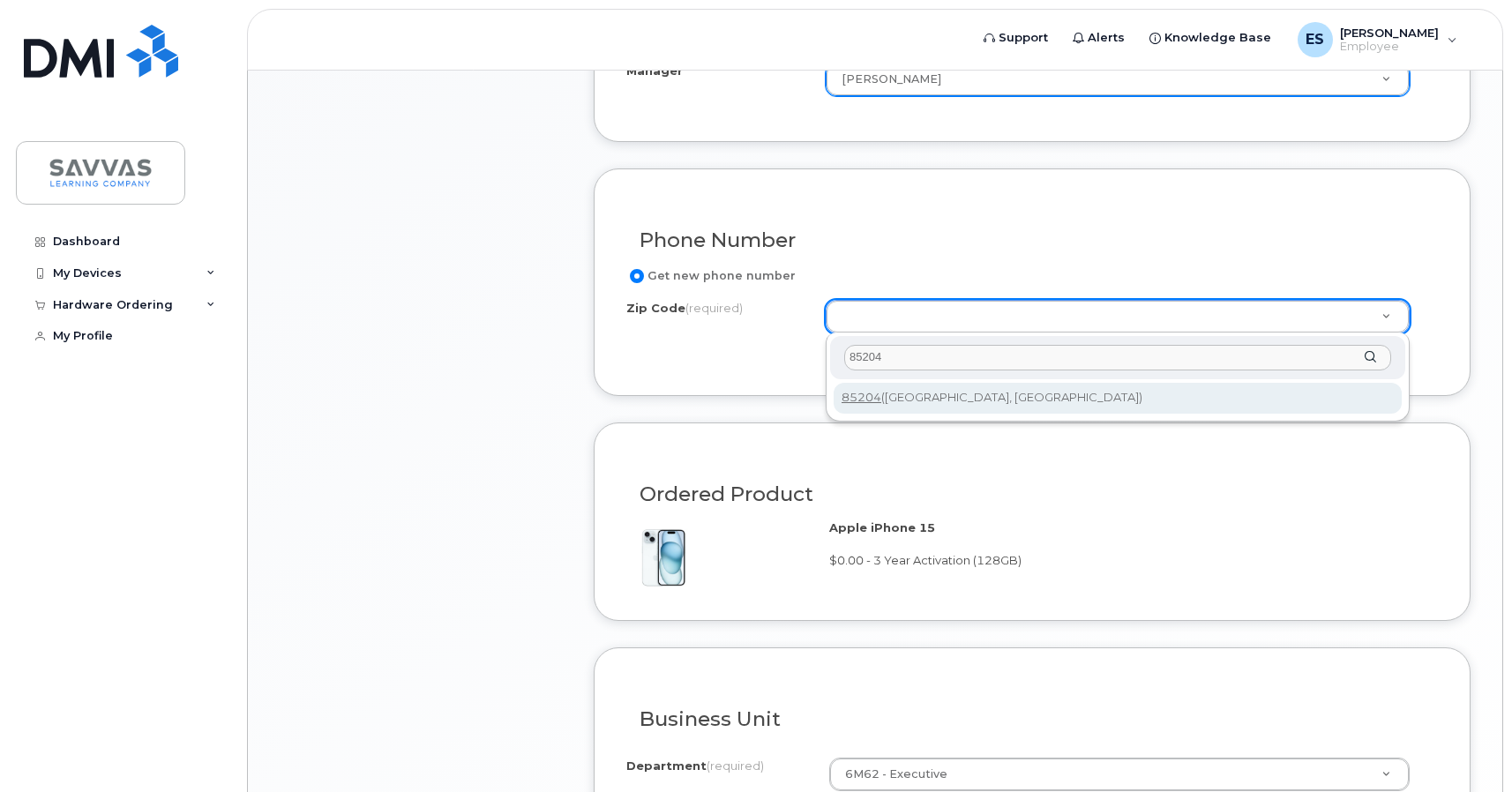
type input "85204"
type input "85204 (Mesa, AZ)"
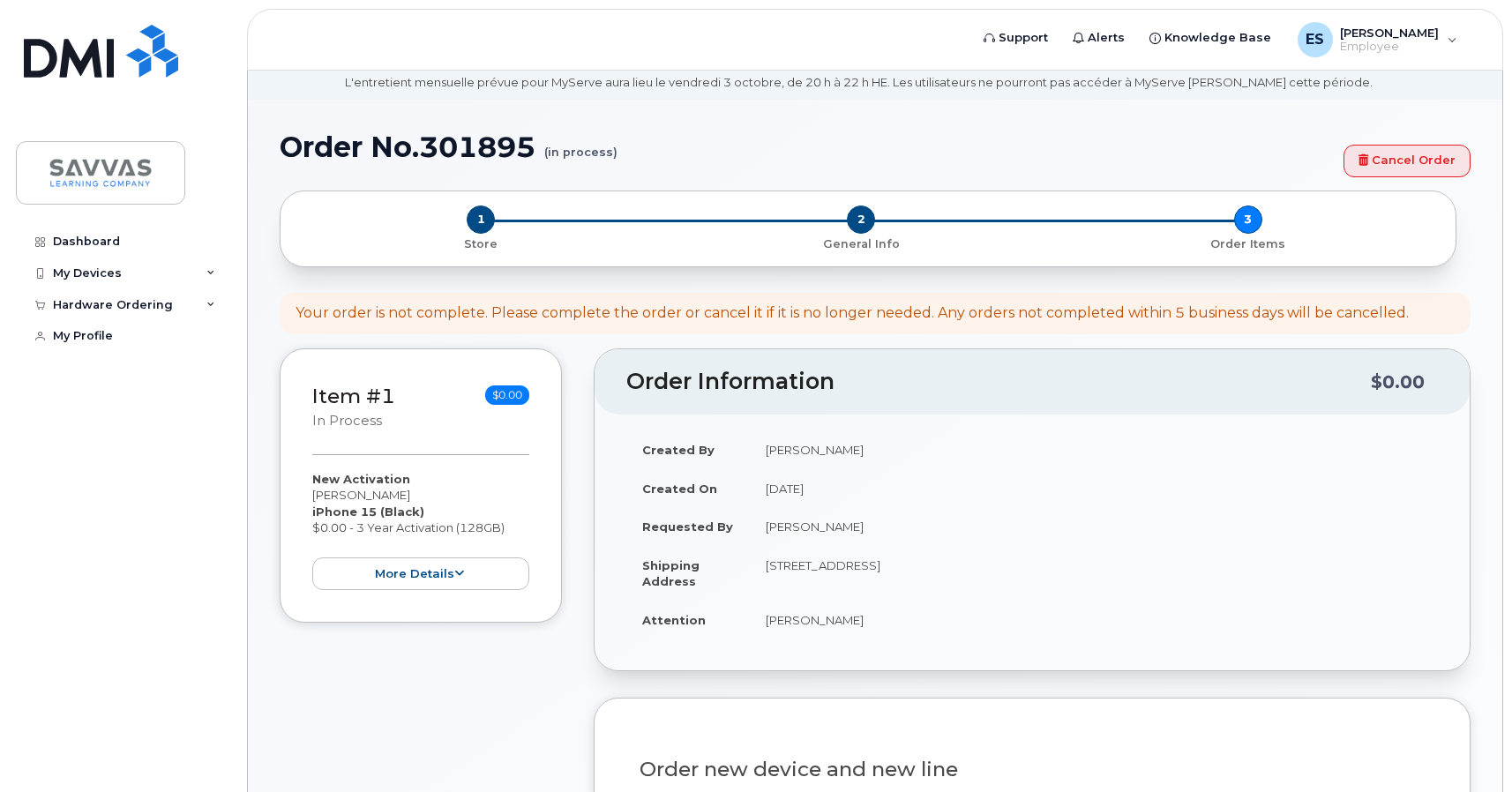
scroll to position [0, 0]
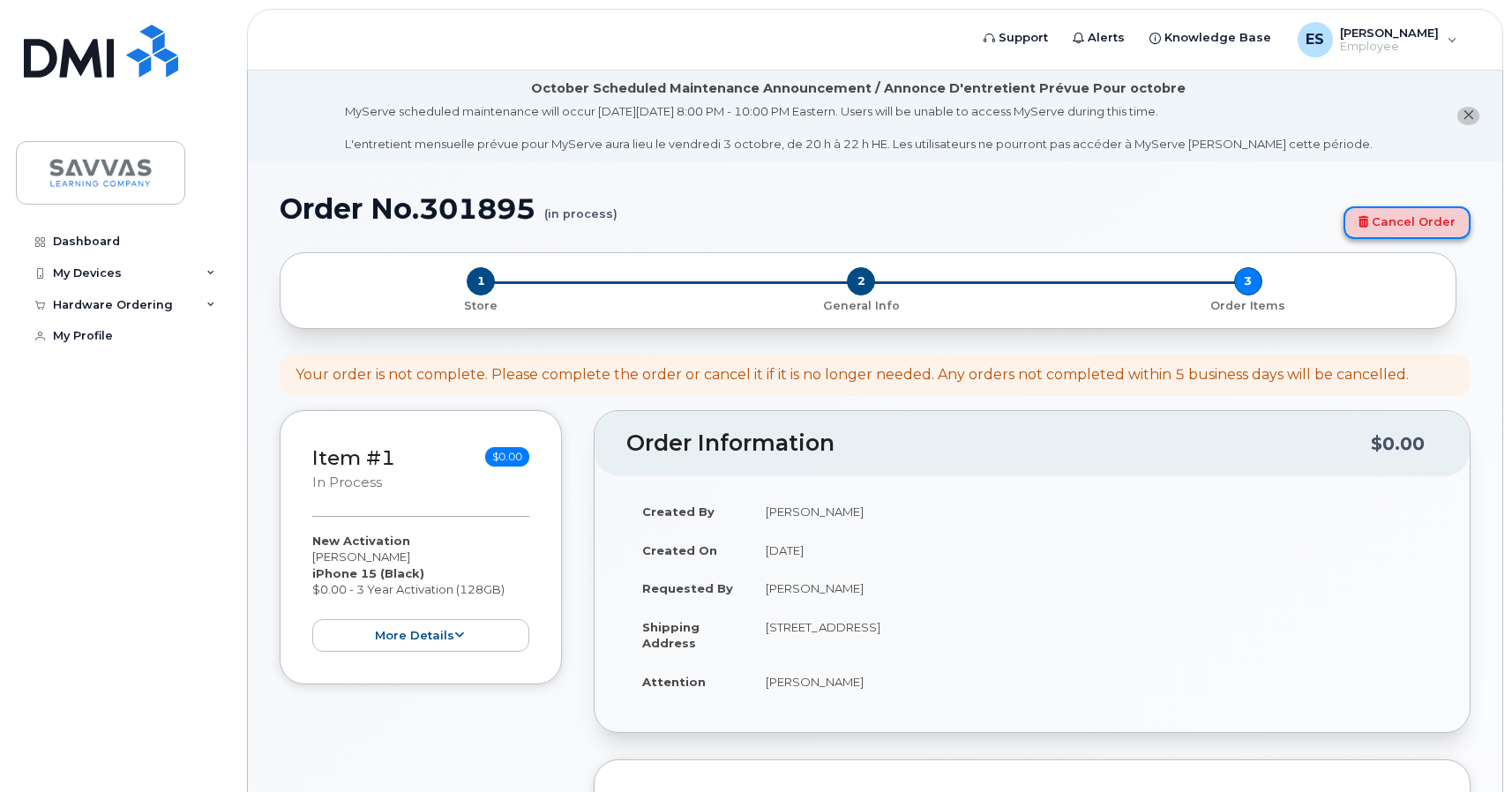
click at [1367, 217] on icon at bounding box center [1363, 222] width 10 height 11
